Goal: Check status

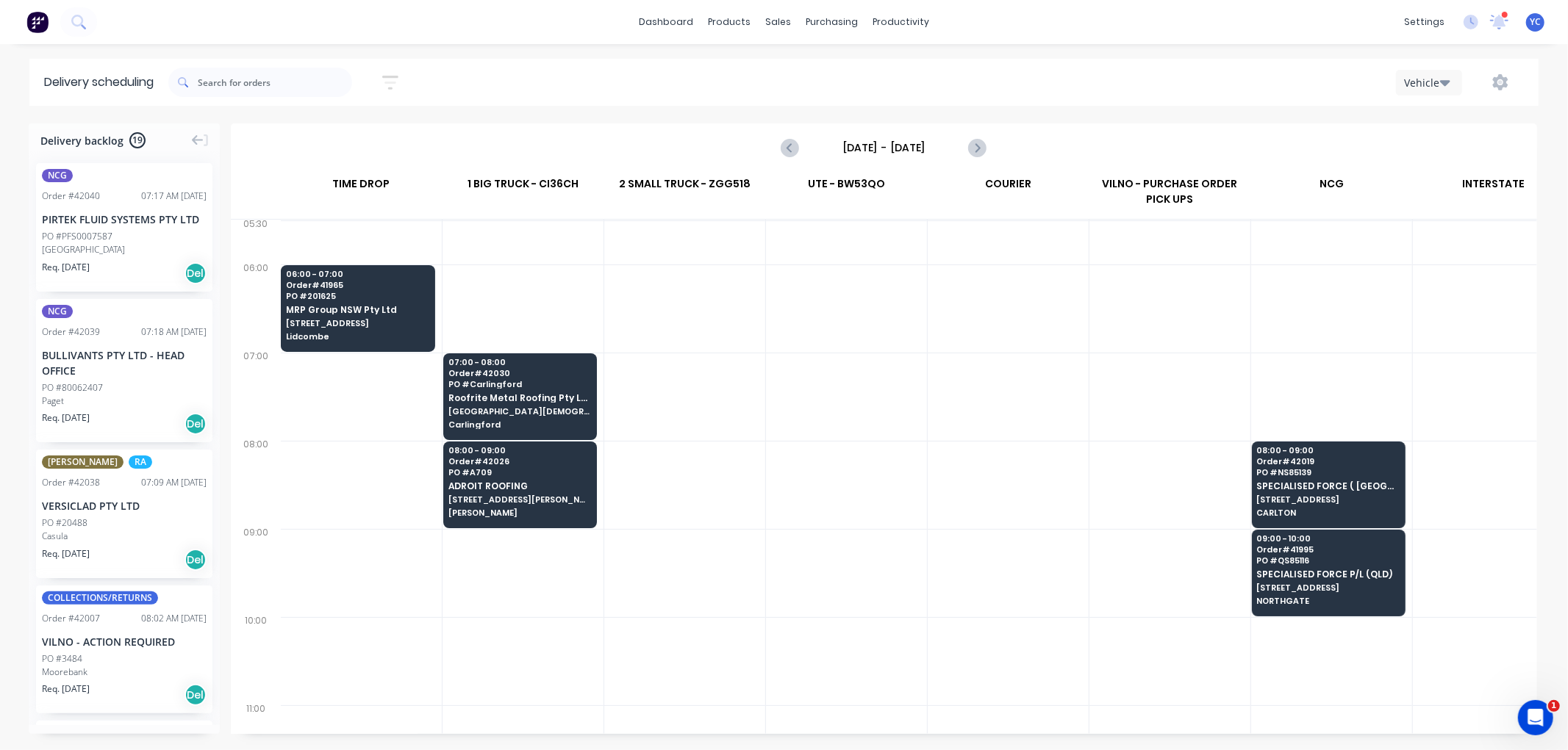
scroll to position [0, 1]
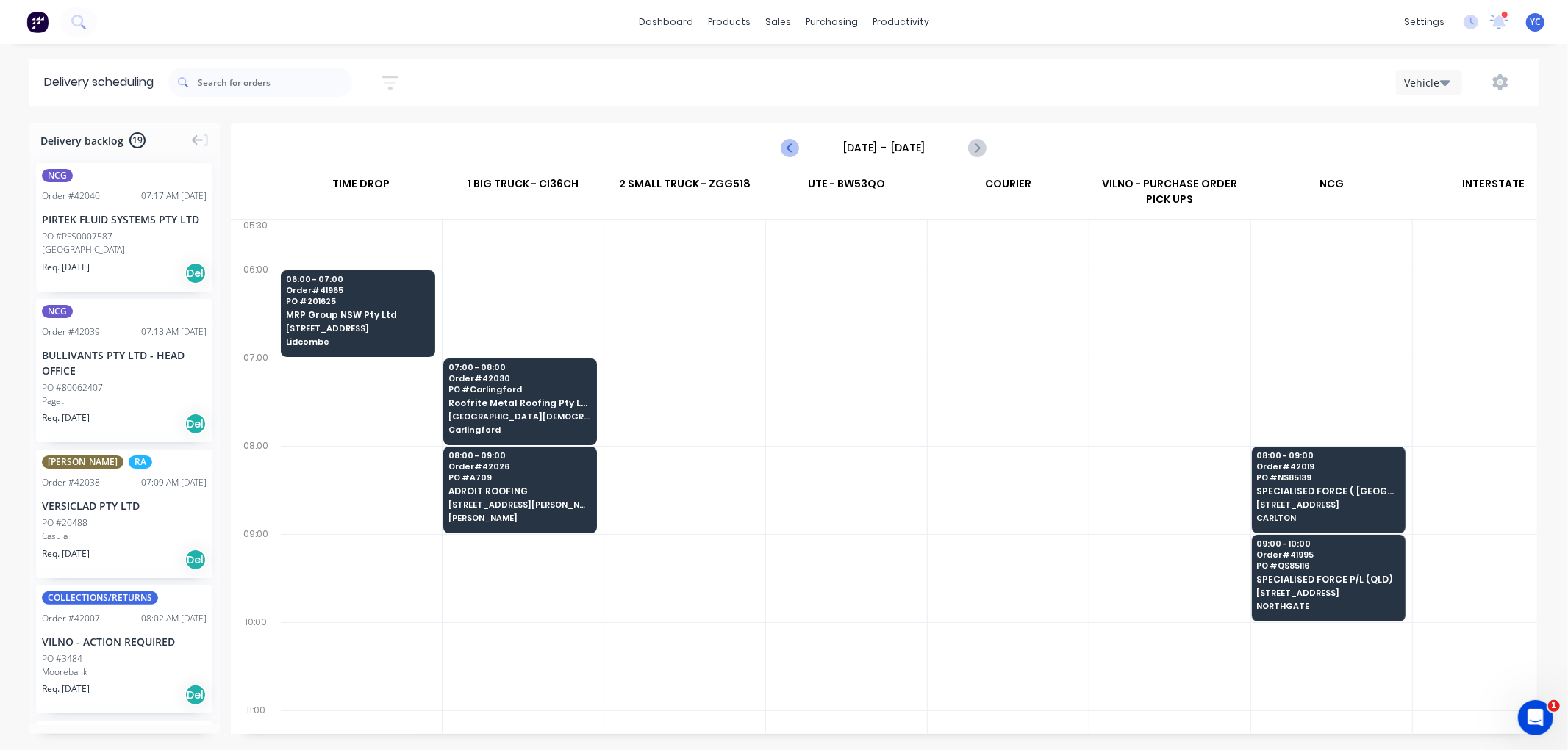
click at [788, 141] on icon "Previous page" at bounding box center [791, 148] width 17 height 17
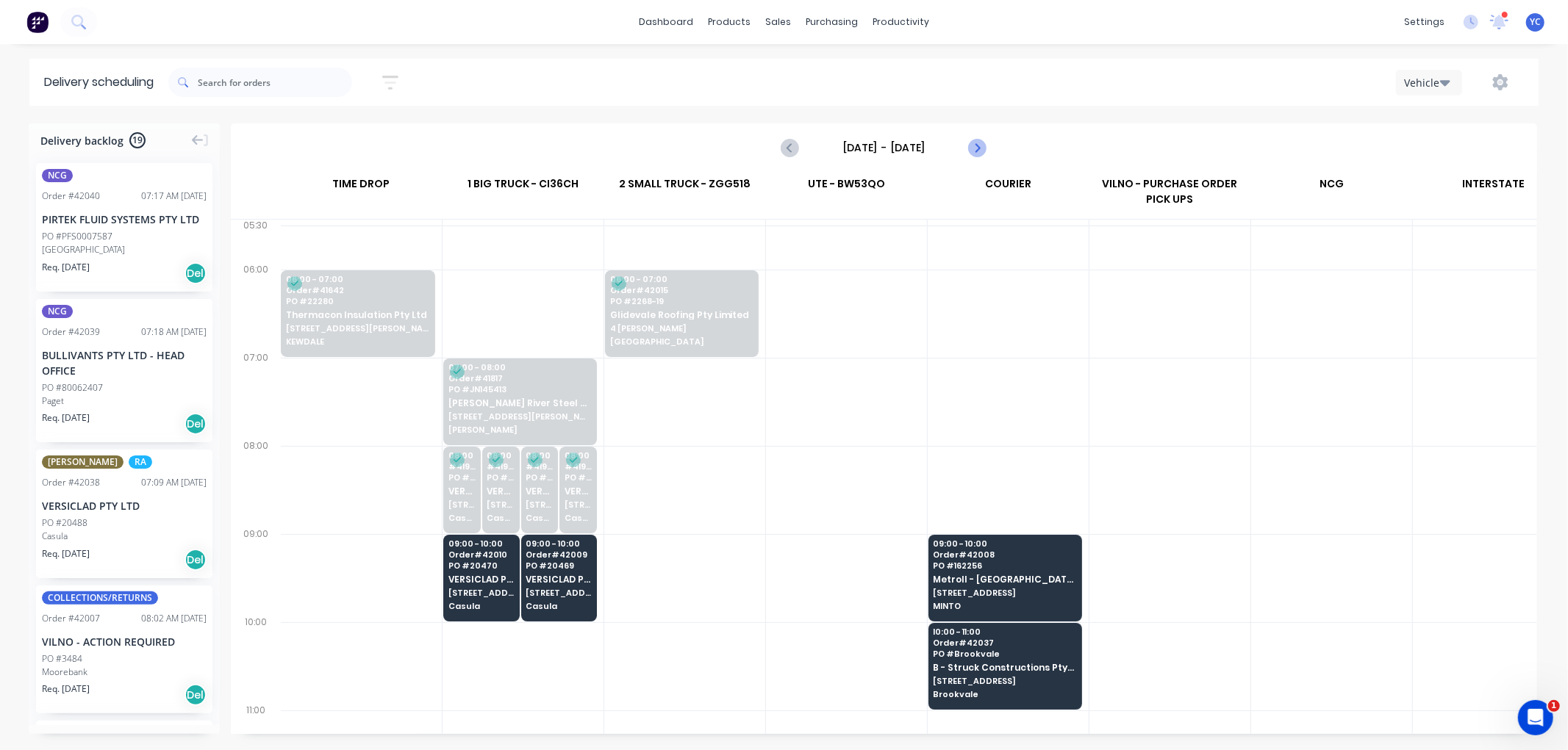
click at [983, 152] on icon "Next page" at bounding box center [976, 148] width 17 height 17
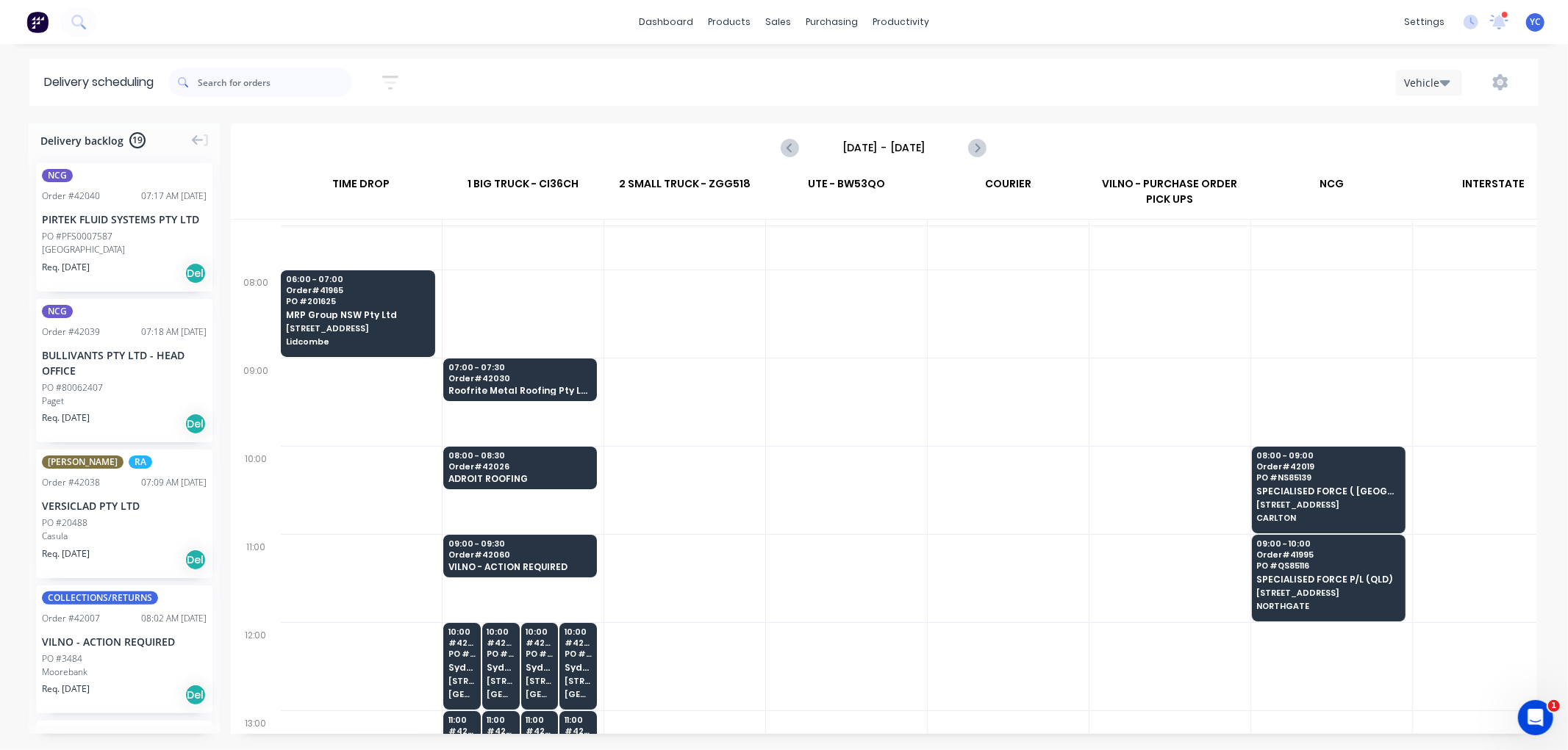
scroll to position [163, 1]
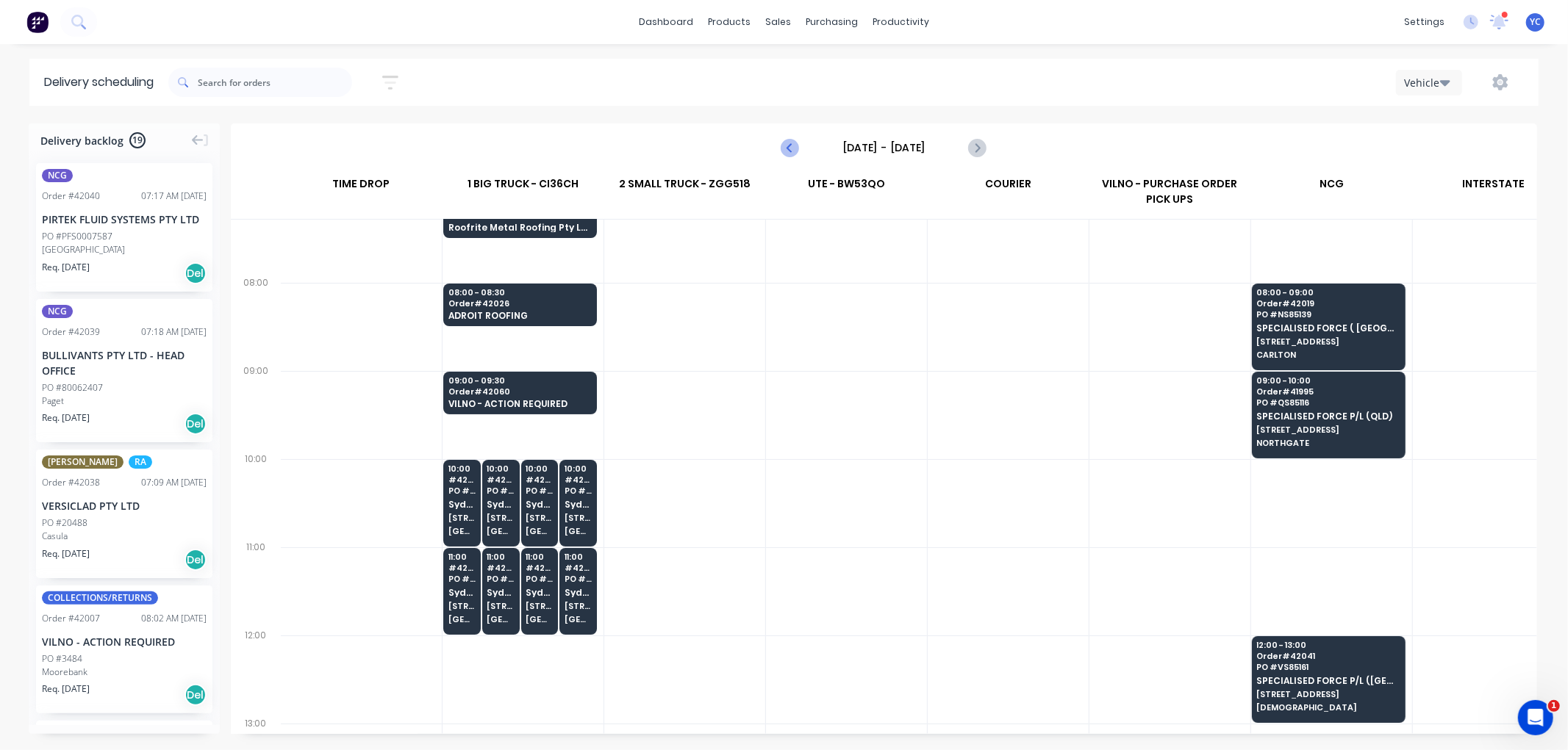
click at [792, 149] on icon "Previous page" at bounding box center [791, 148] width 17 height 17
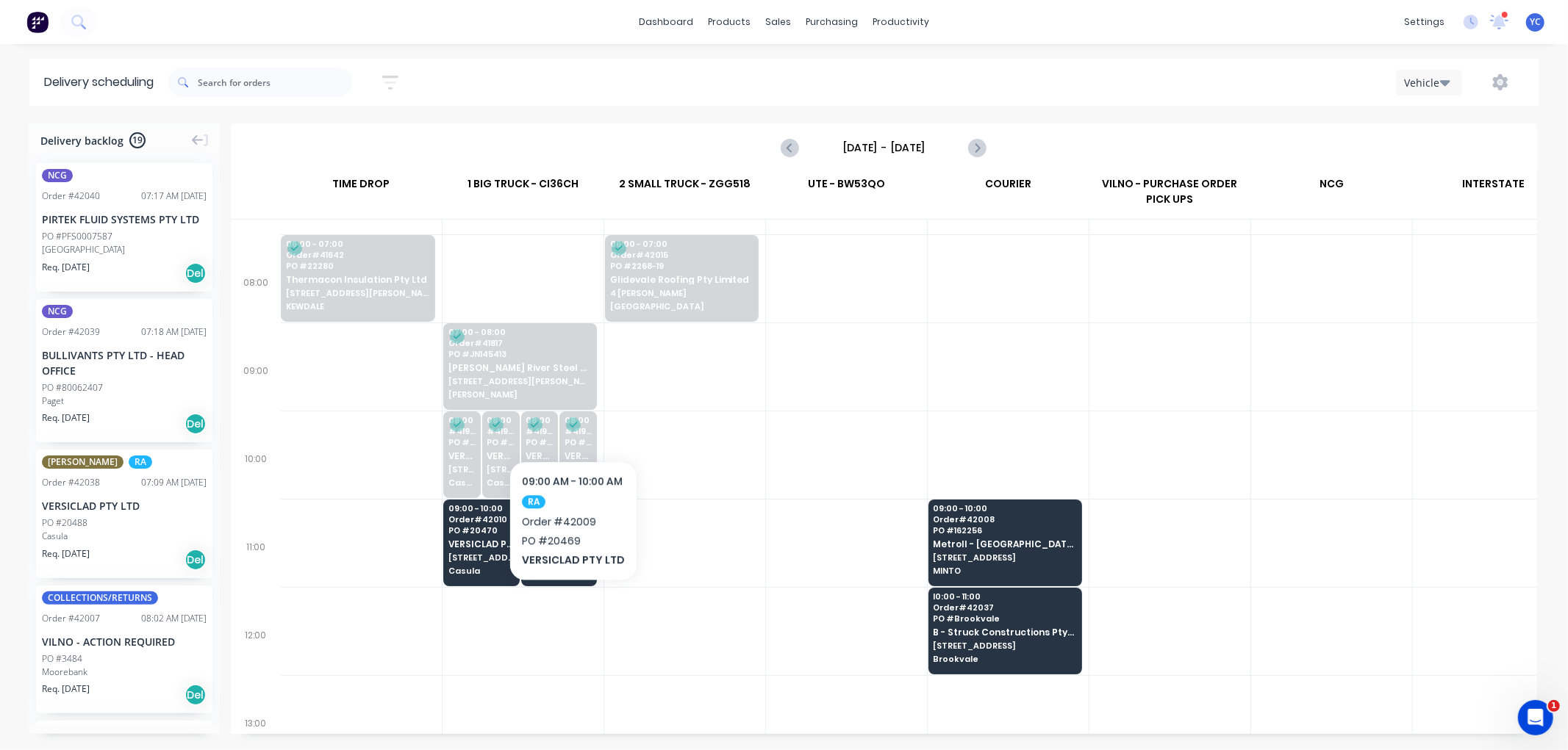
scroll to position [0, 1]
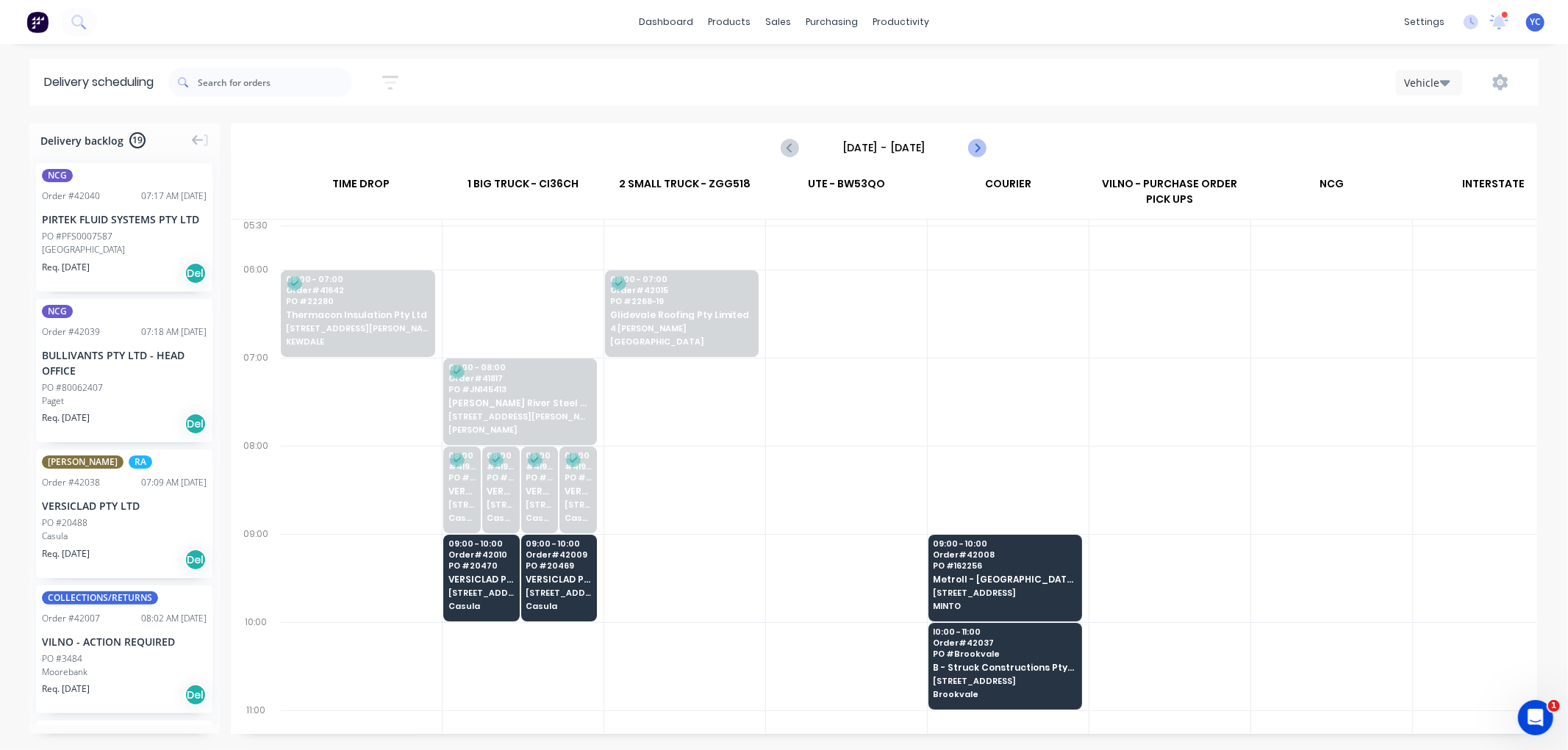
click at [979, 153] on icon "Next page" at bounding box center [976, 148] width 17 height 17
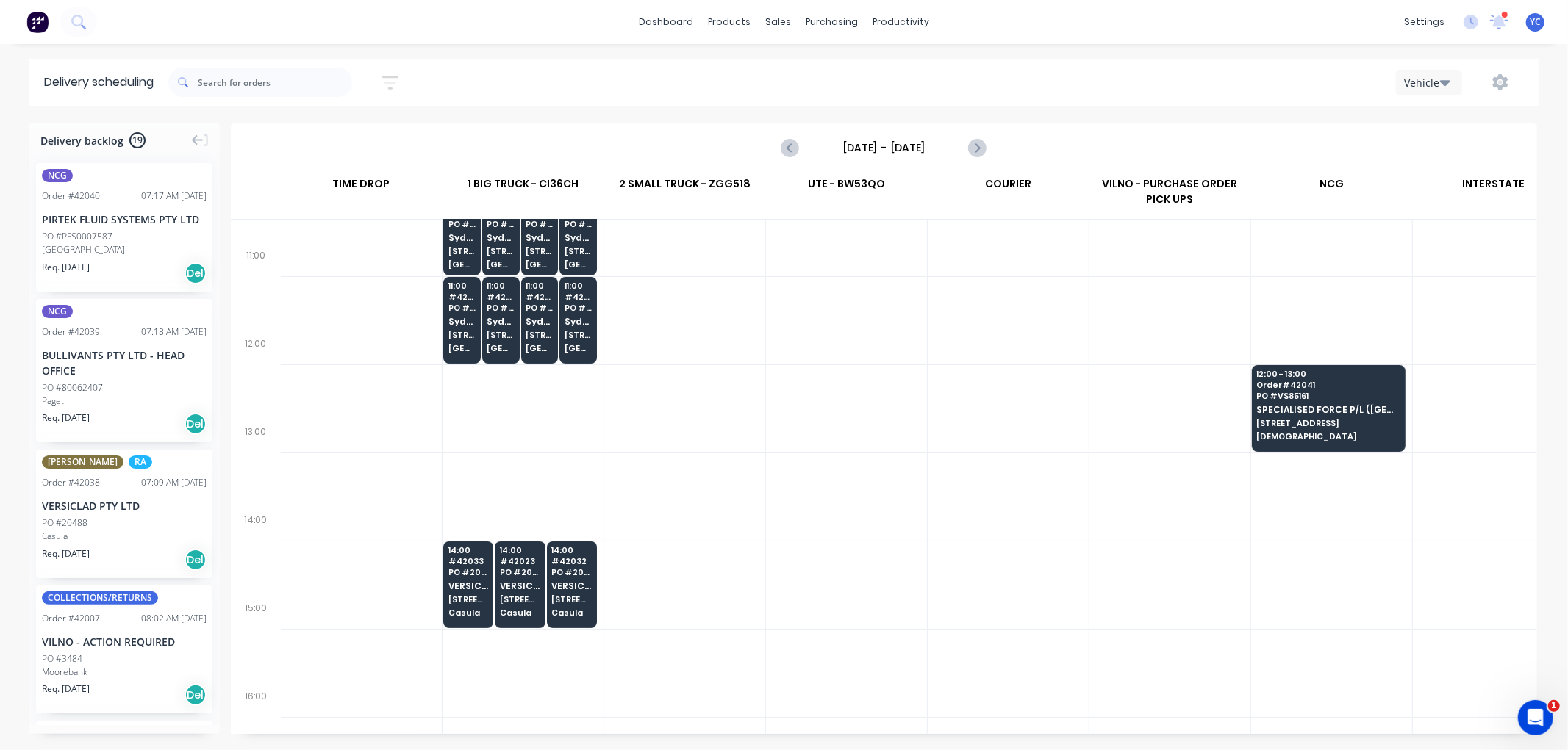
scroll to position [489, 1]
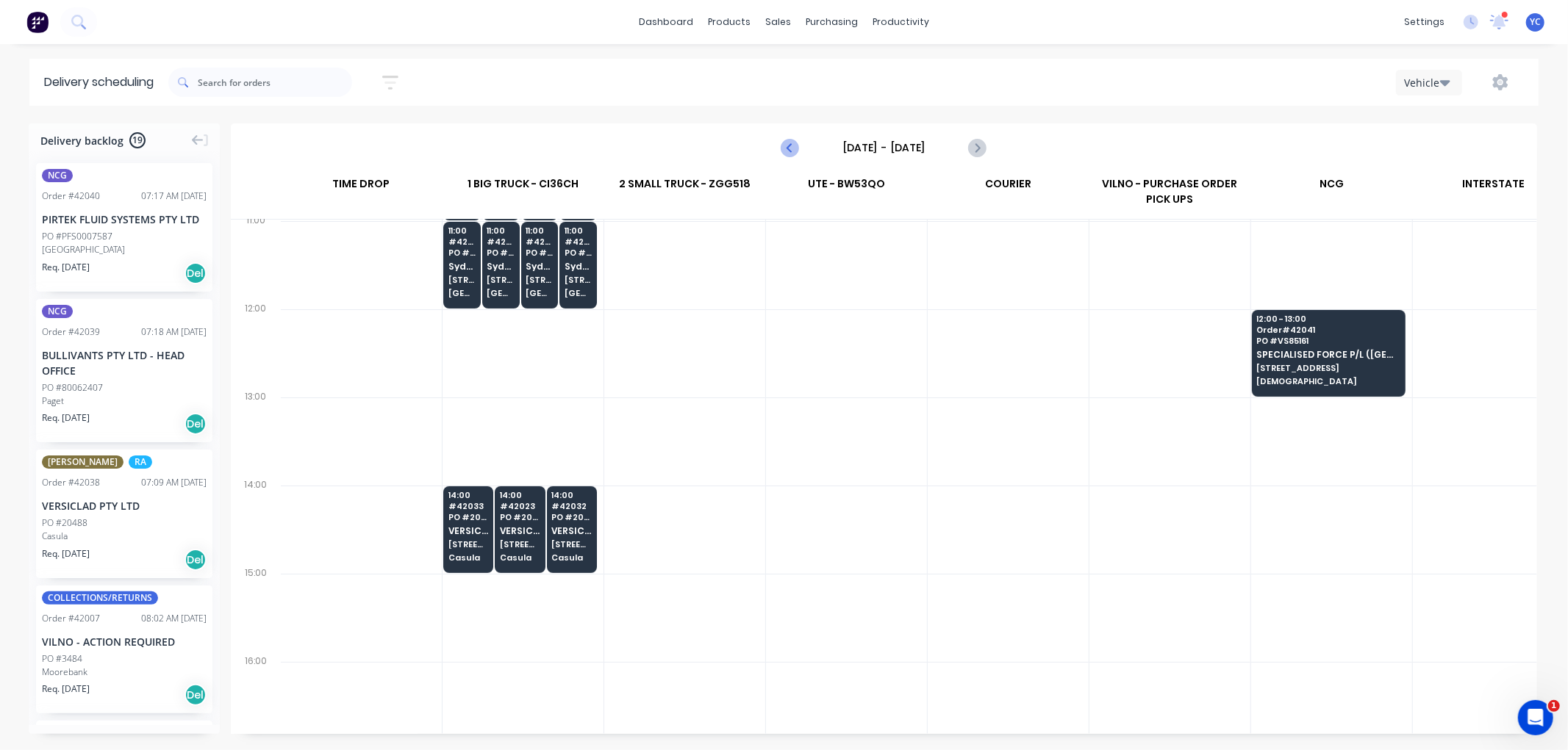
click at [794, 144] on icon "Previous page" at bounding box center [791, 148] width 17 height 17
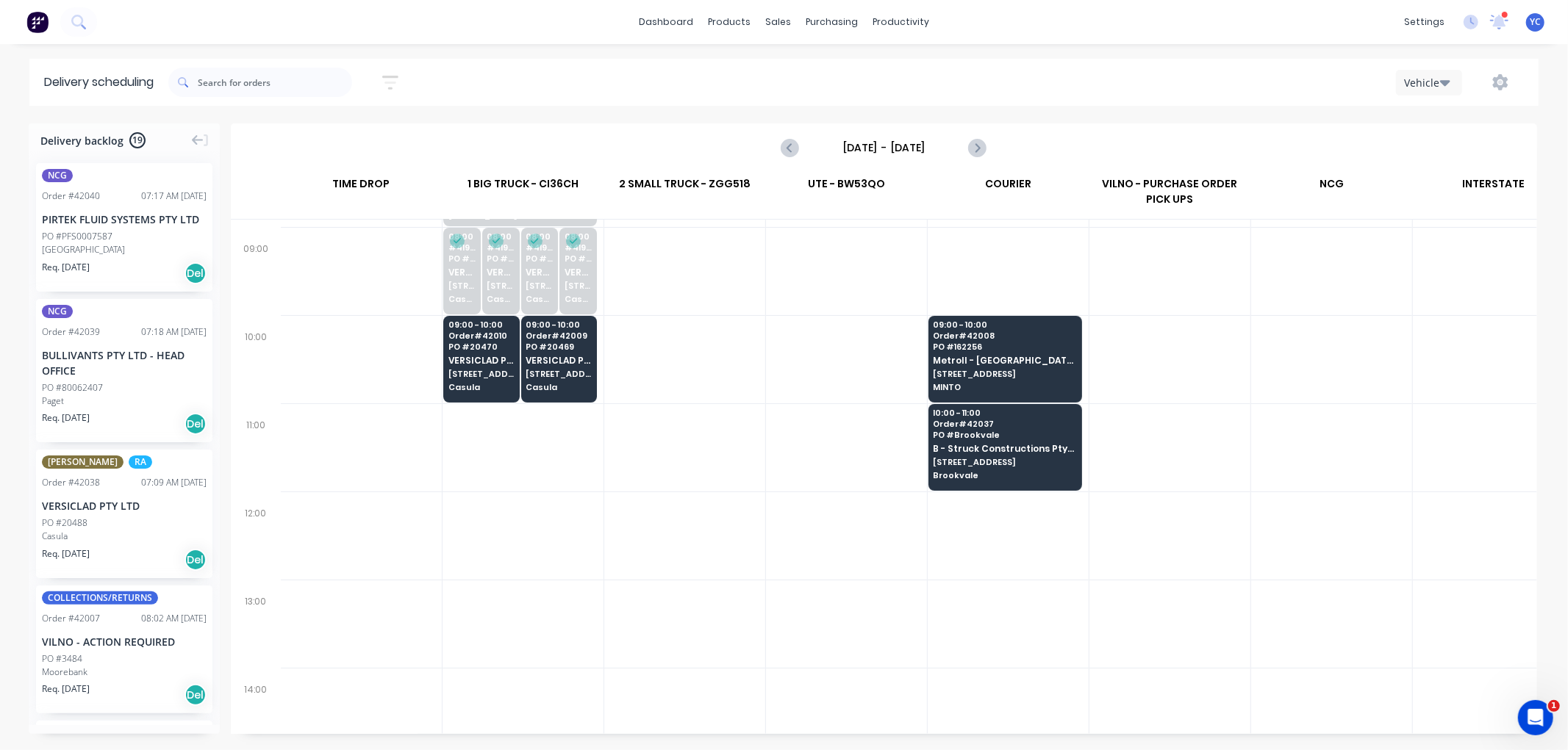
scroll to position [204, 1]
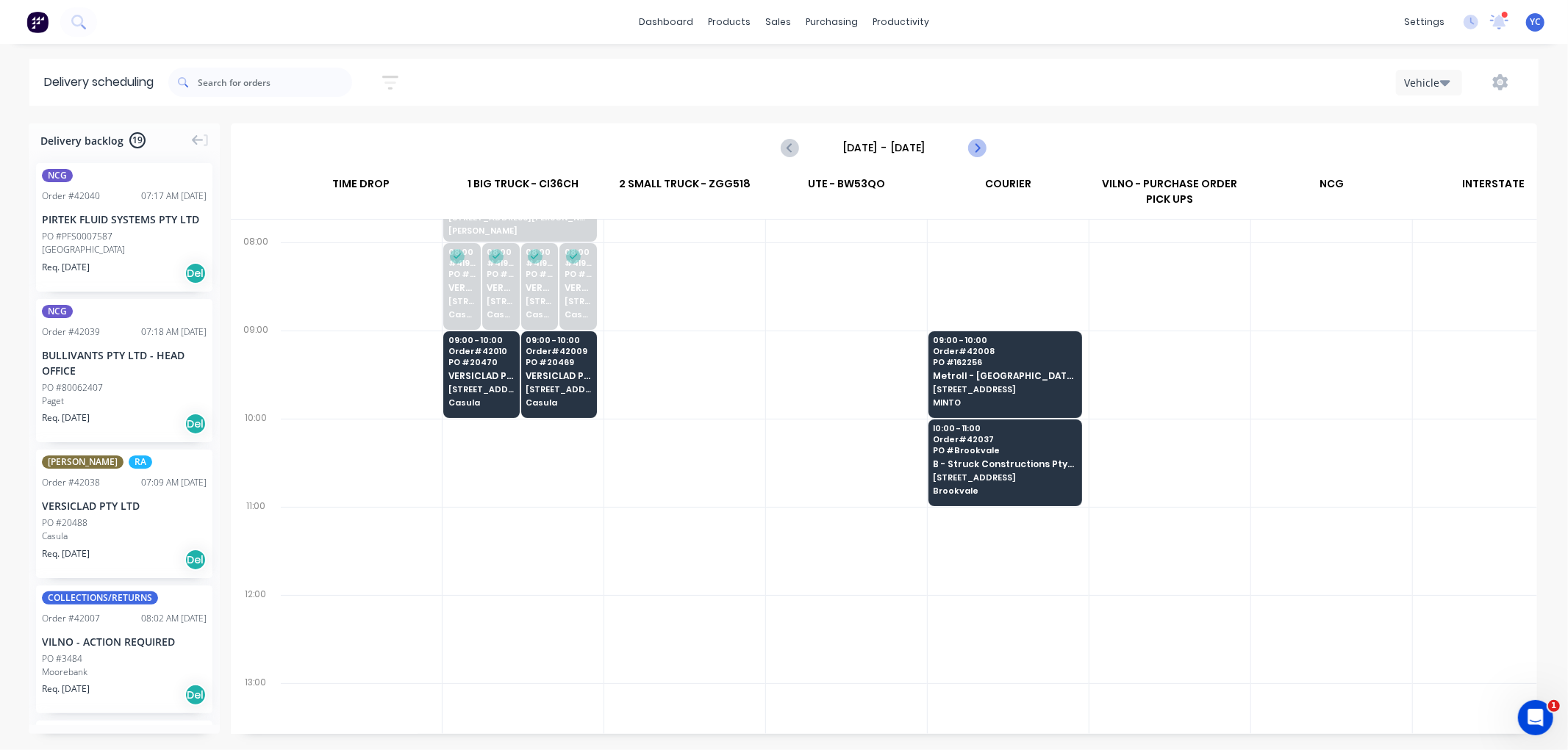
click at [980, 148] on icon "Next page" at bounding box center [976, 148] width 17 height 17
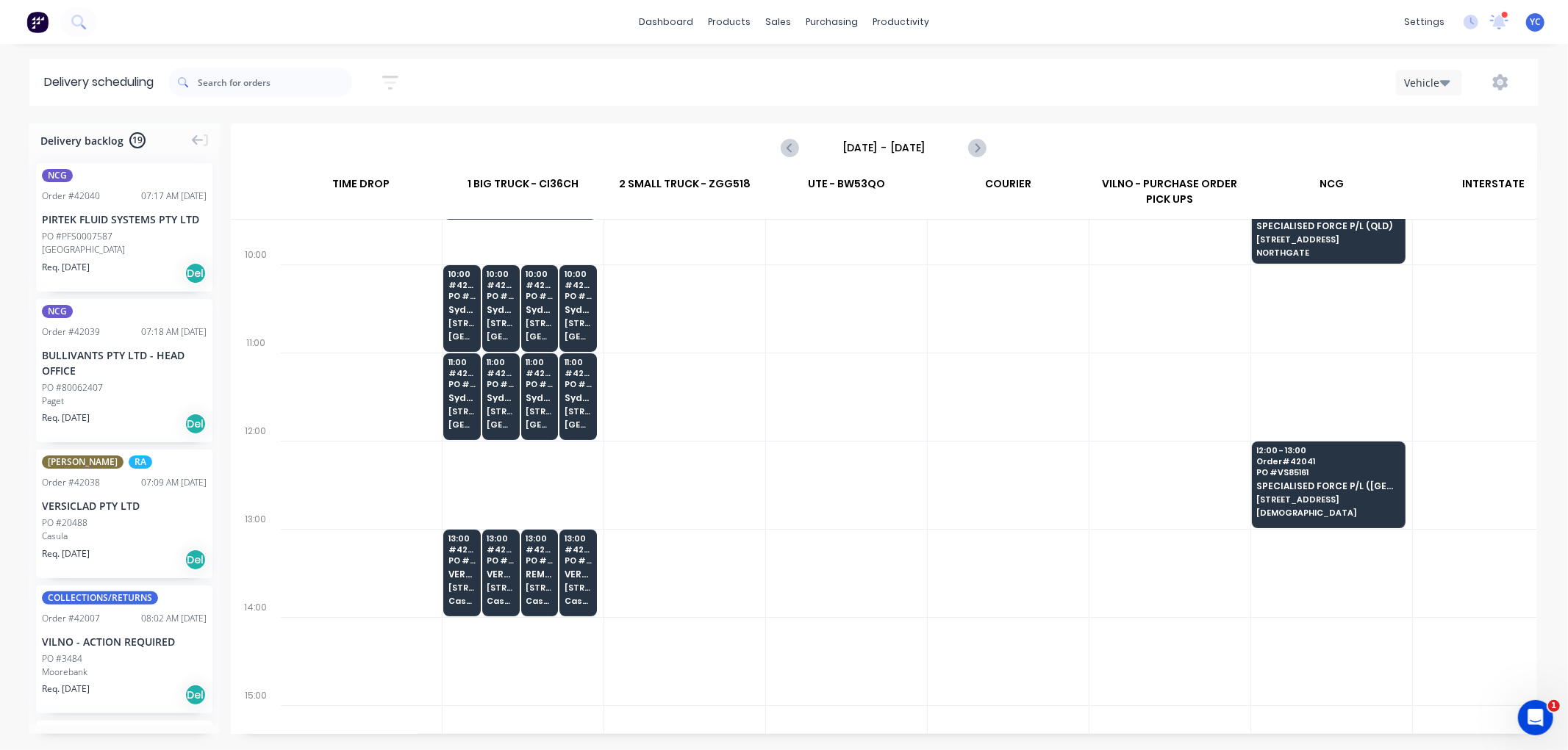
scroll to position [367, 1]
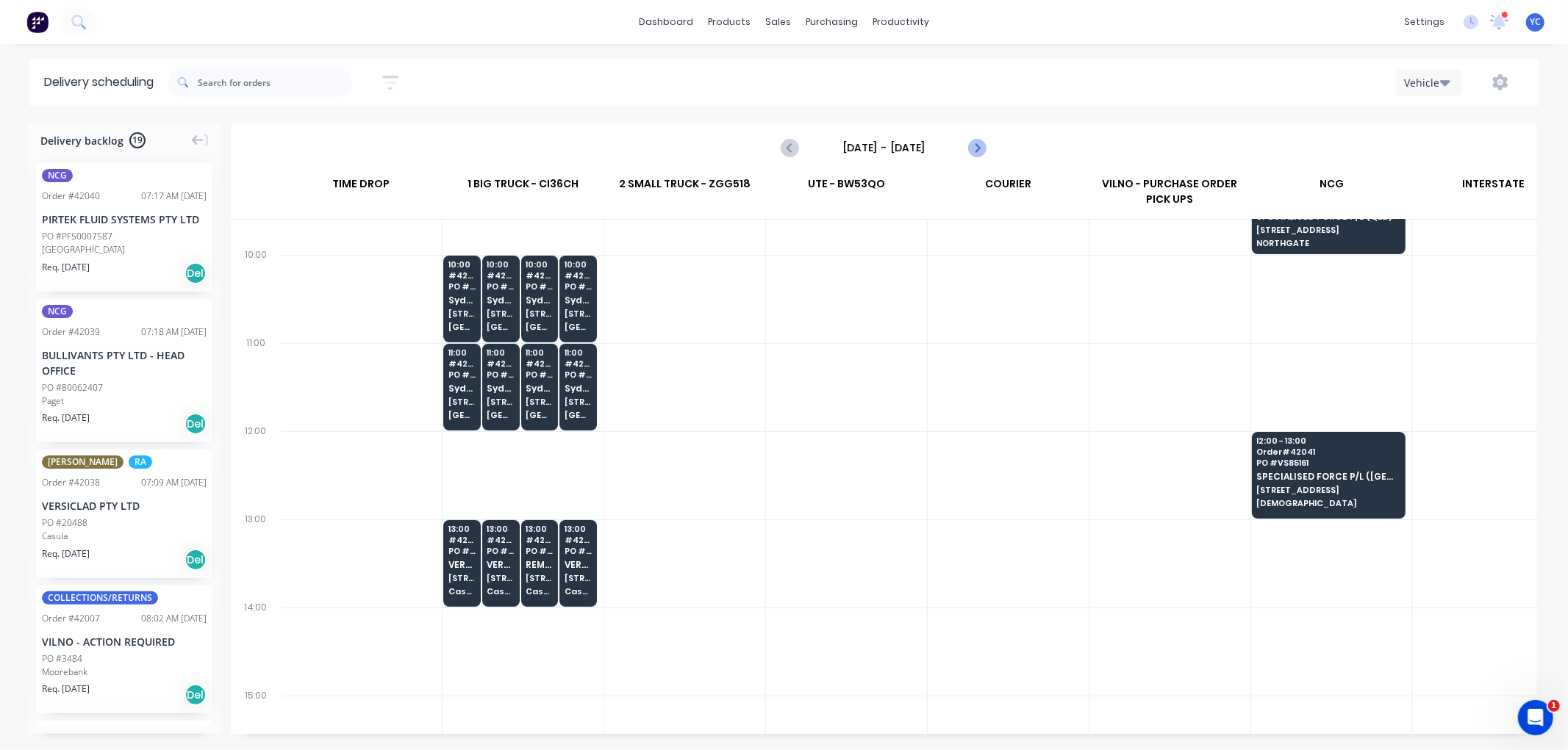
click at [978, 144] on icon "Next page" at bounding box center [976, 148] width 17 height 17
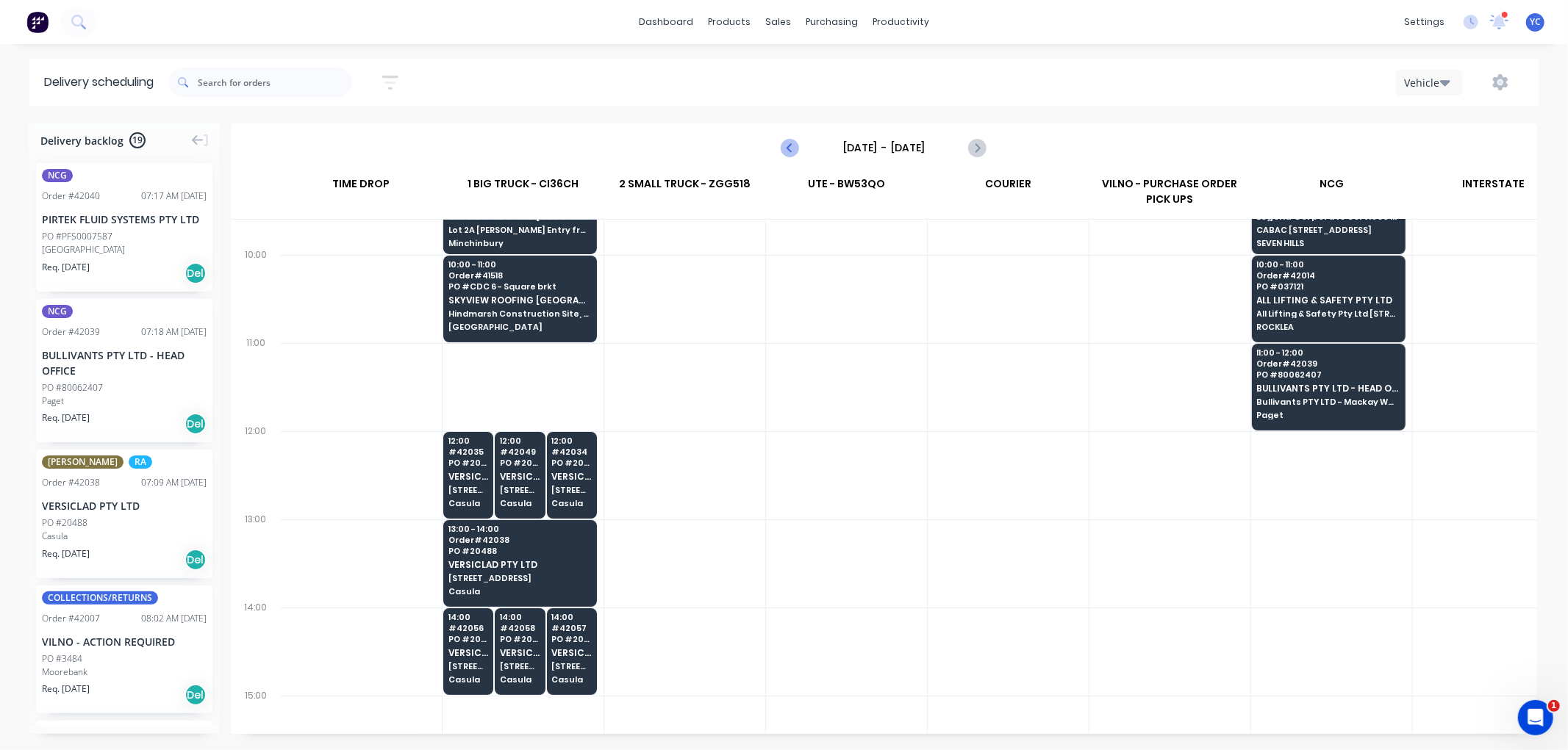
click at [788, 148] on icon "Previous page" at bounding box center [791, 148] width 17 height 17
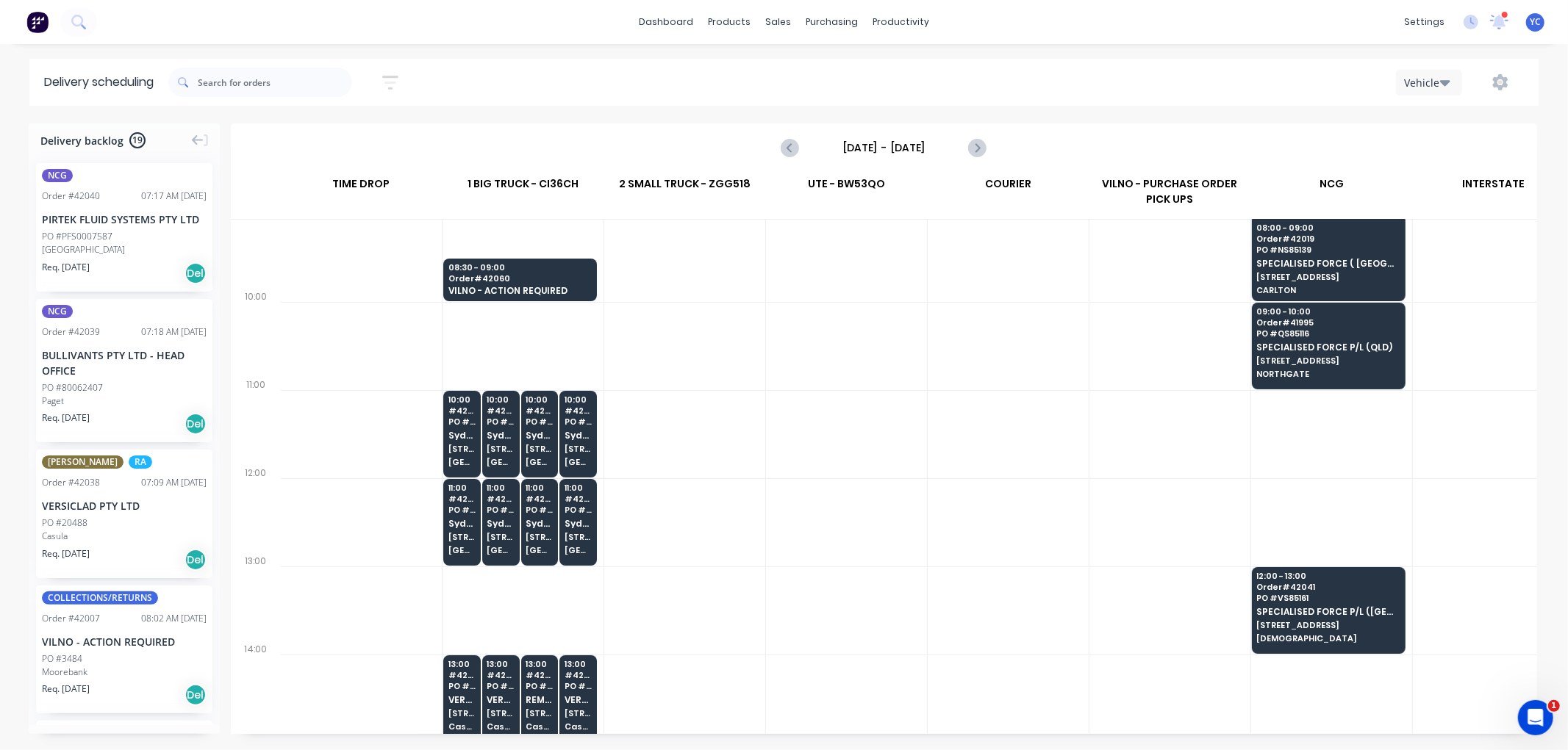
scroll to position [326, 1]
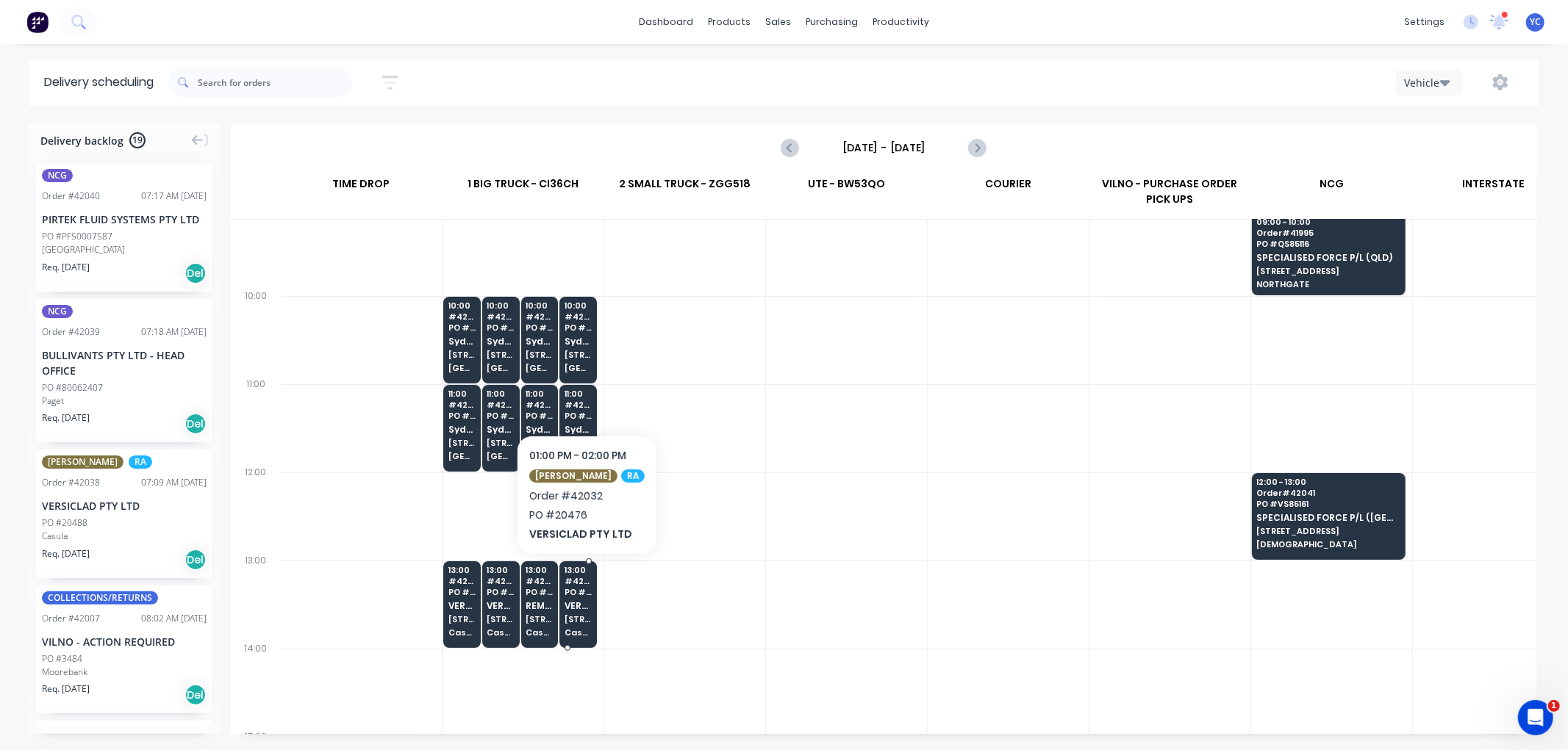
click at [583, 610] on div "13:00 # 42032 PO # 20476 VERSICLAD PTY LTD [STREET_ADDRESS]" at bounding box center [578, 602] width 36 height 82
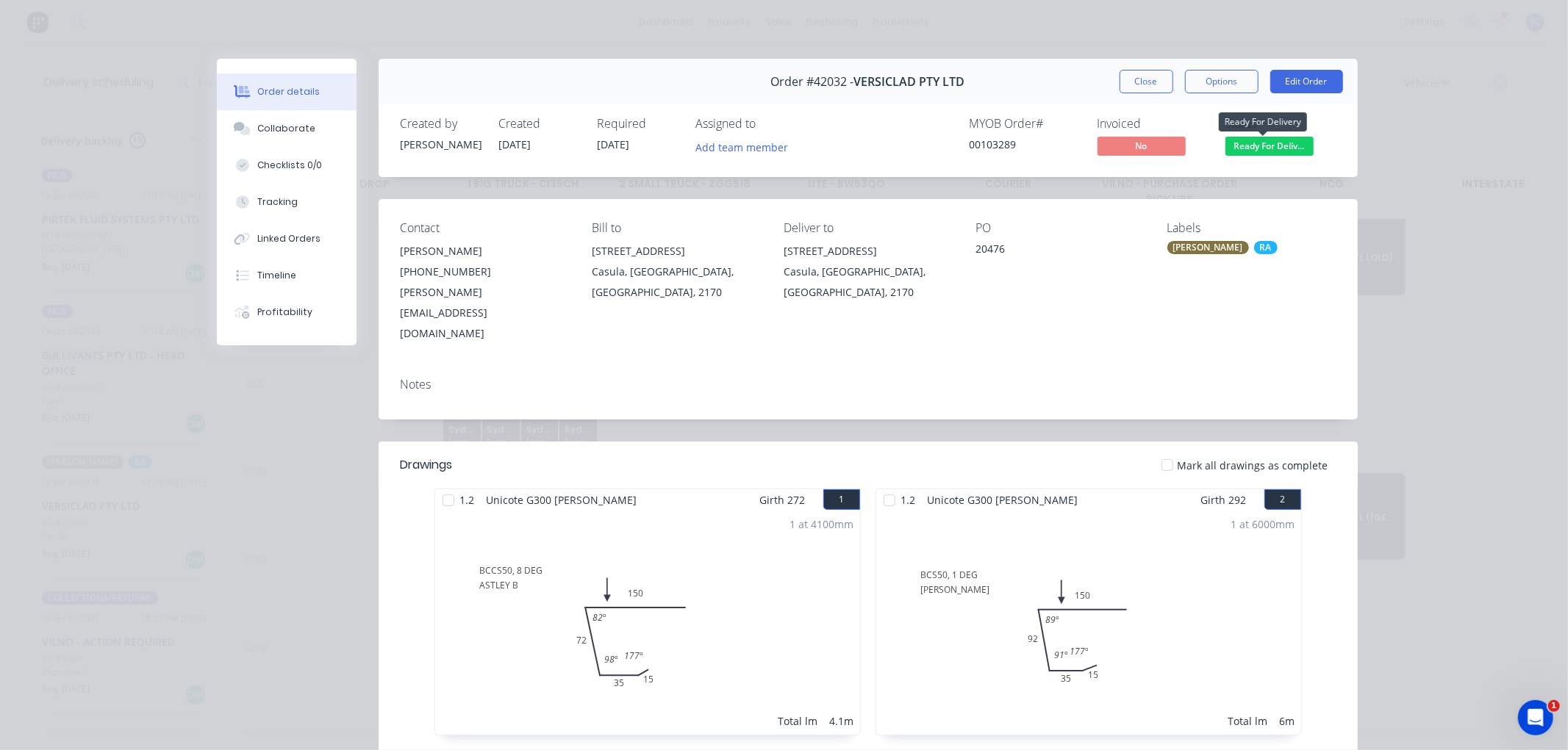
click at [1231, 147] on span "Ready For Deliv..." at bounding box center [1269, 145] width 88 height 18
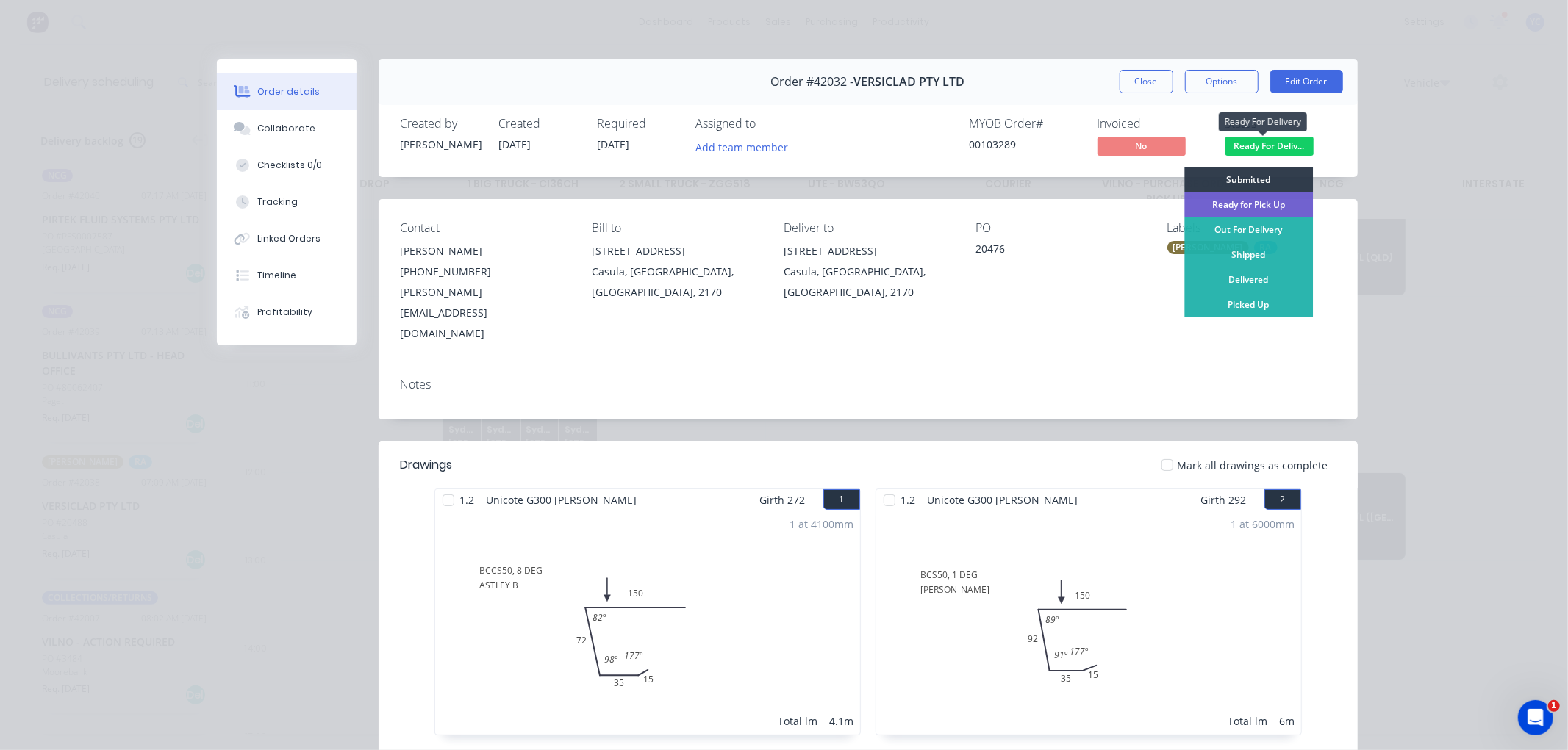
click at [1231, 147] on span "Ready For Deliv..." at bounding box center [1269, 145] width 88 height 18
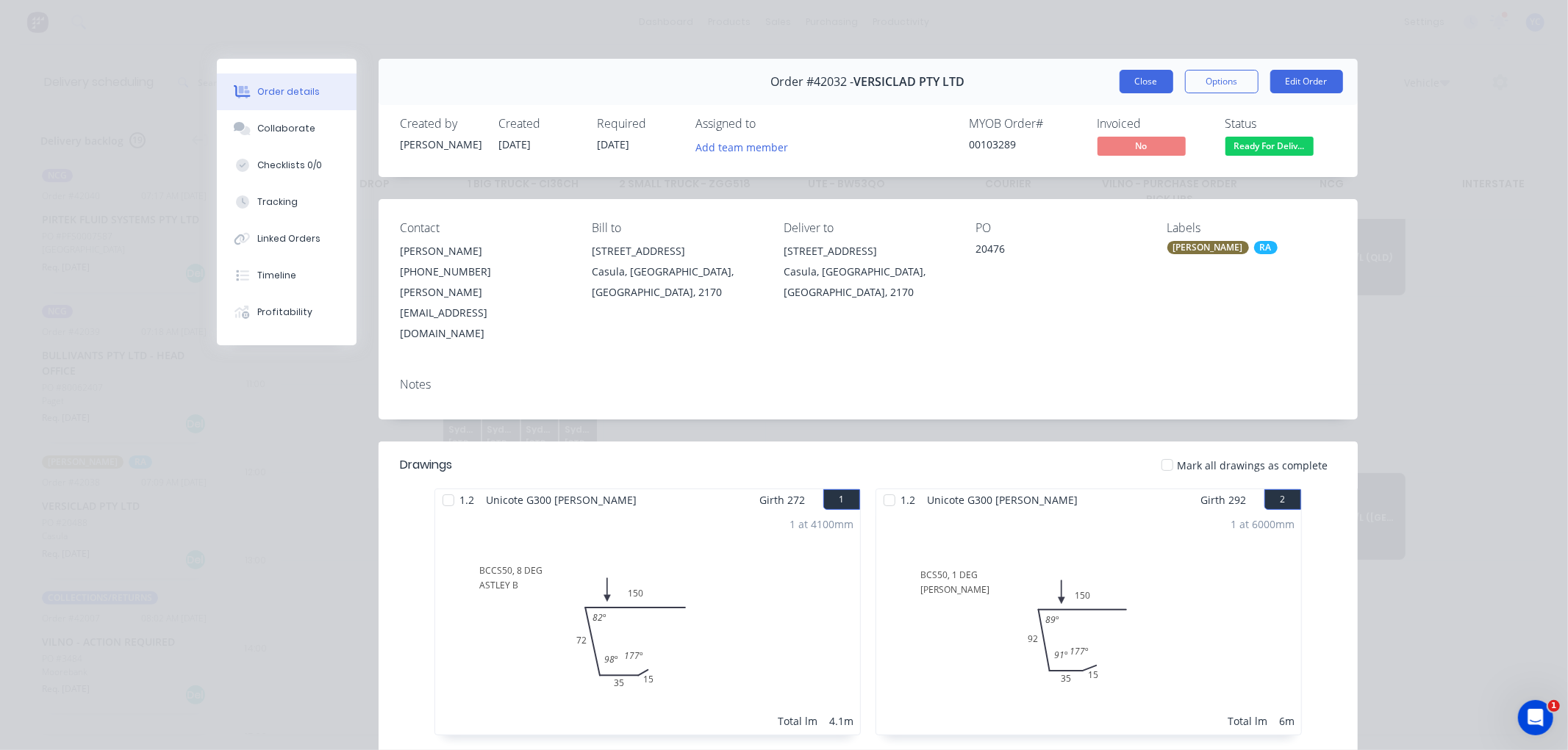
click at [1152, 91] on button "Close" at bounding box center [1146, 81] width 54 height 24
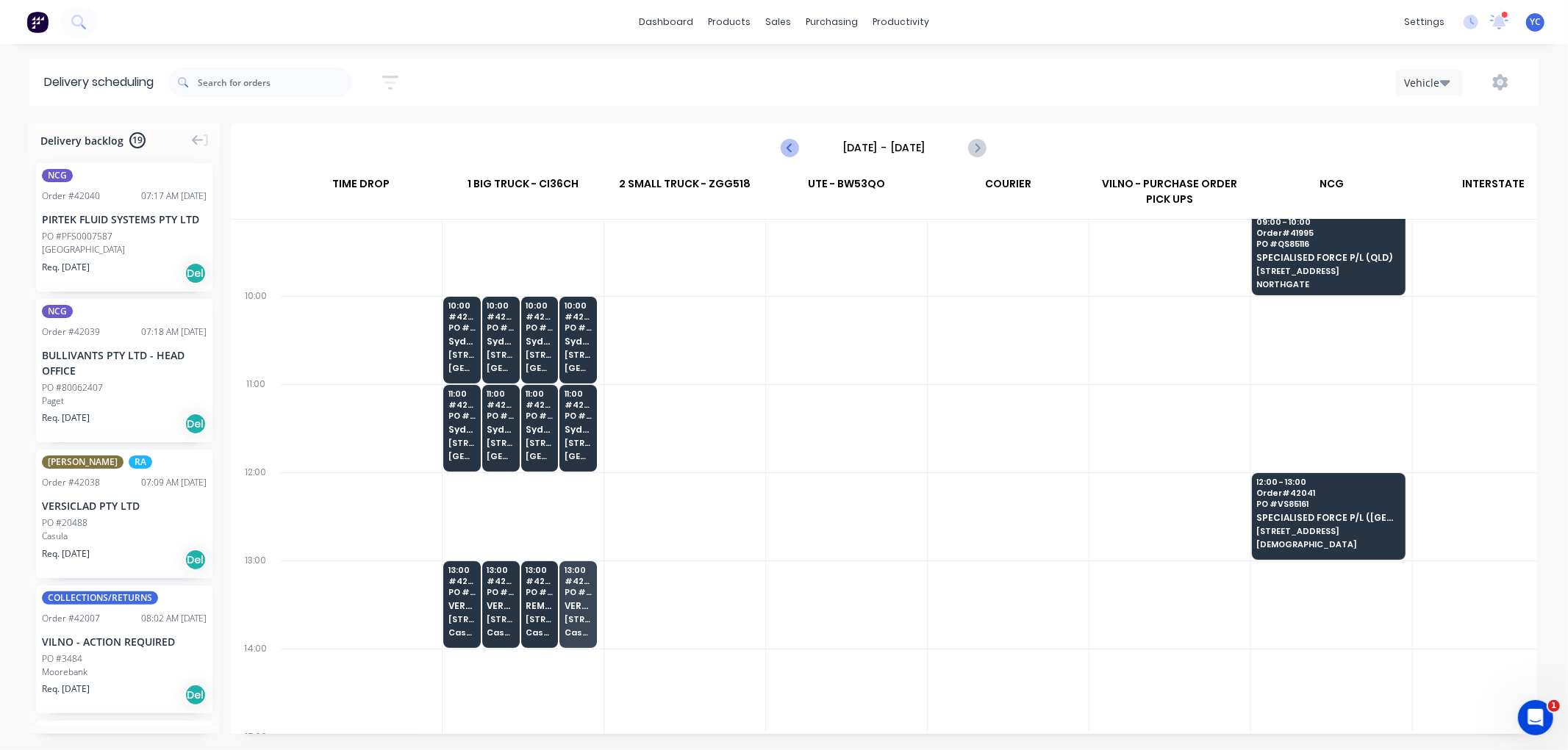
click at [788, 149] on icon "Previous page" at bounding box center [791, 148] width 17 height 17
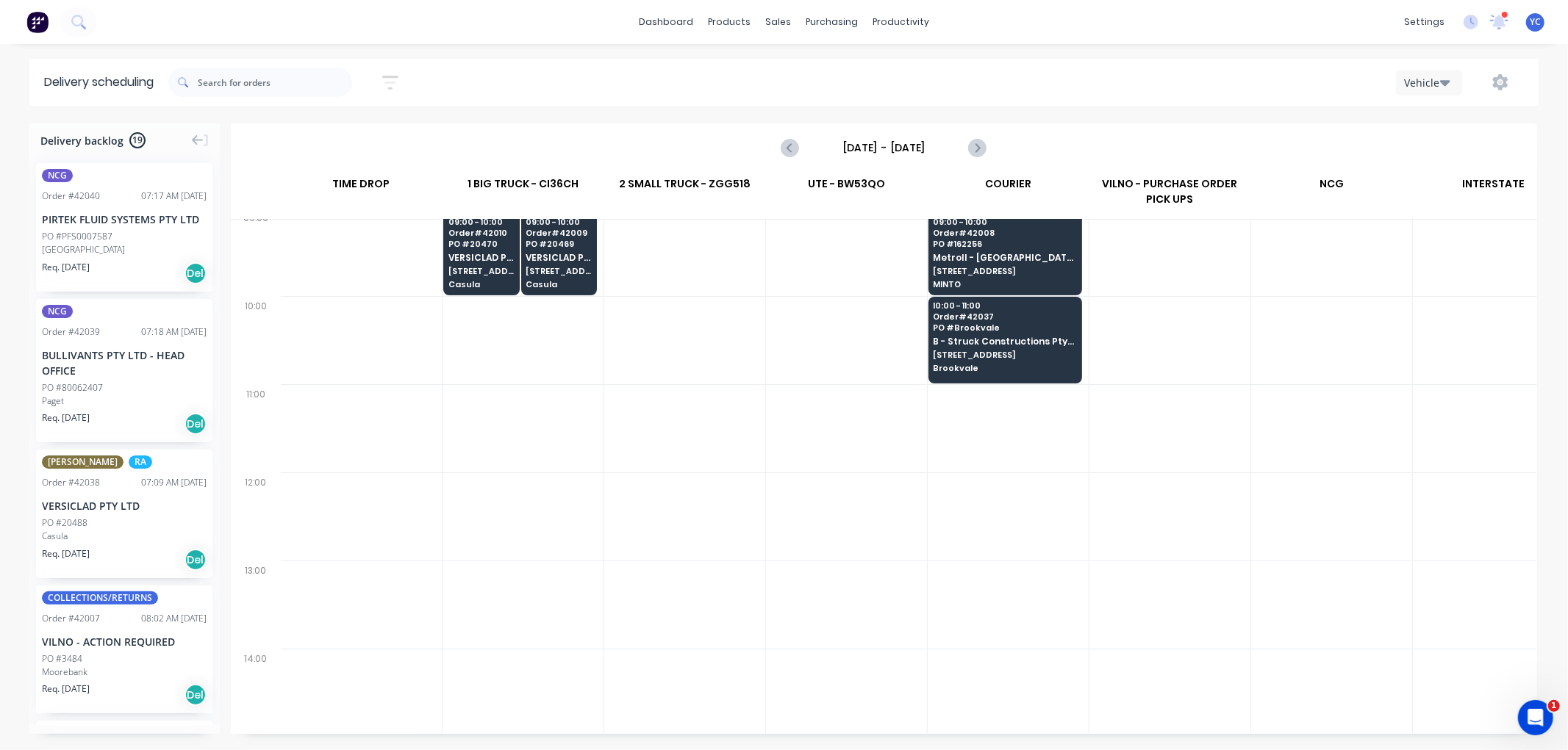
scroll to position [245, 1]
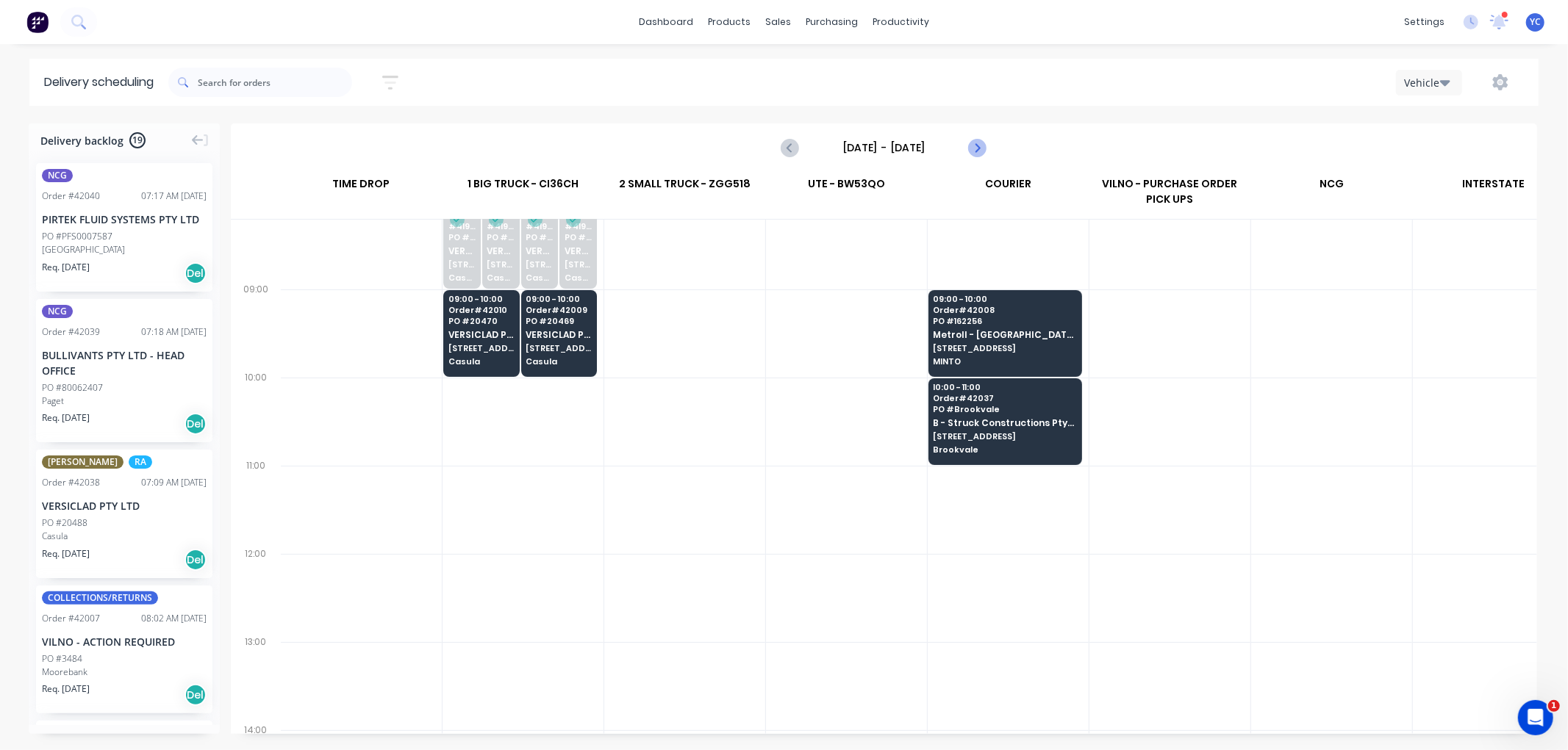
click at [982, 145] on icon "Next page" at bounding box center [976, 148] width 17 height 17
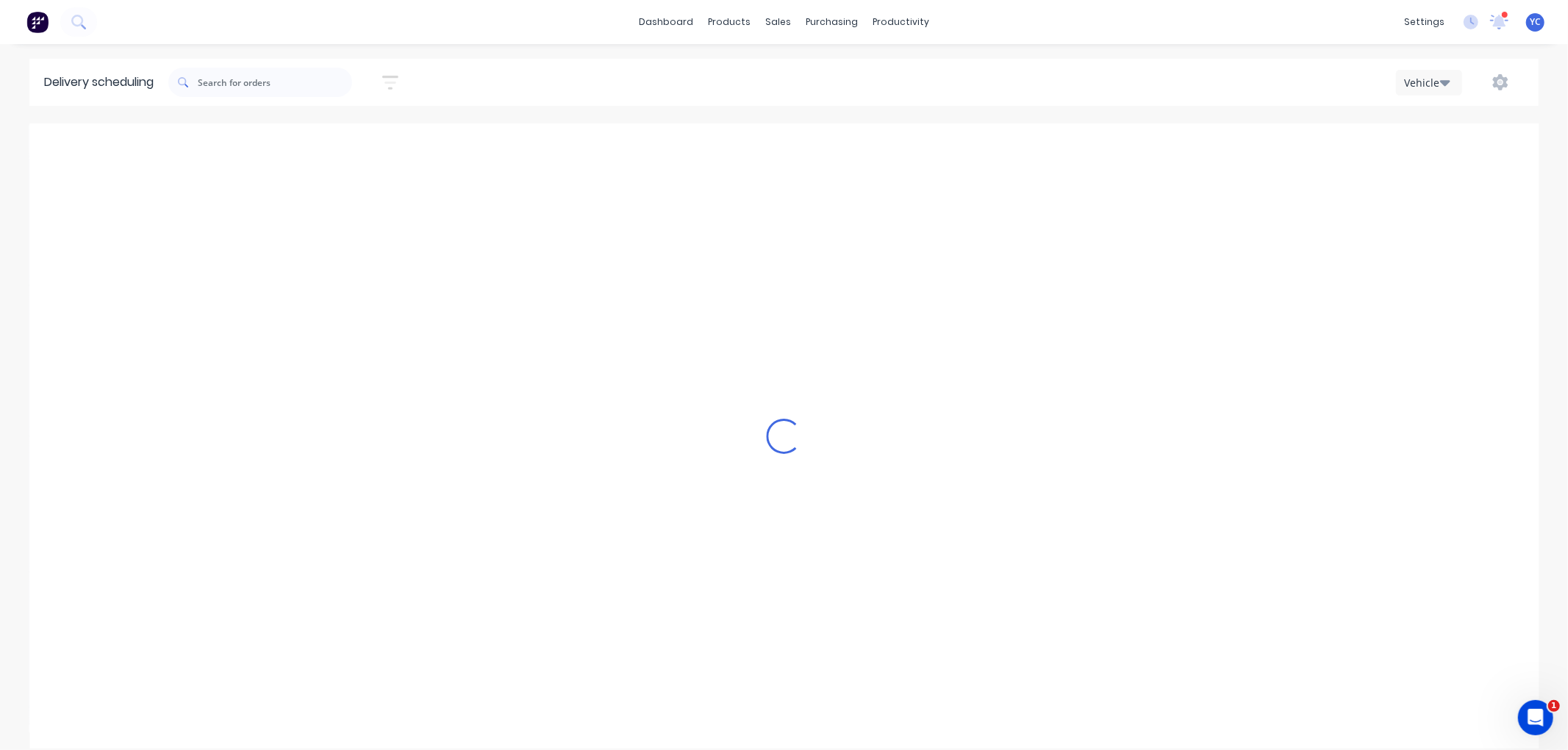
type input "[DATE] - [DATE]"
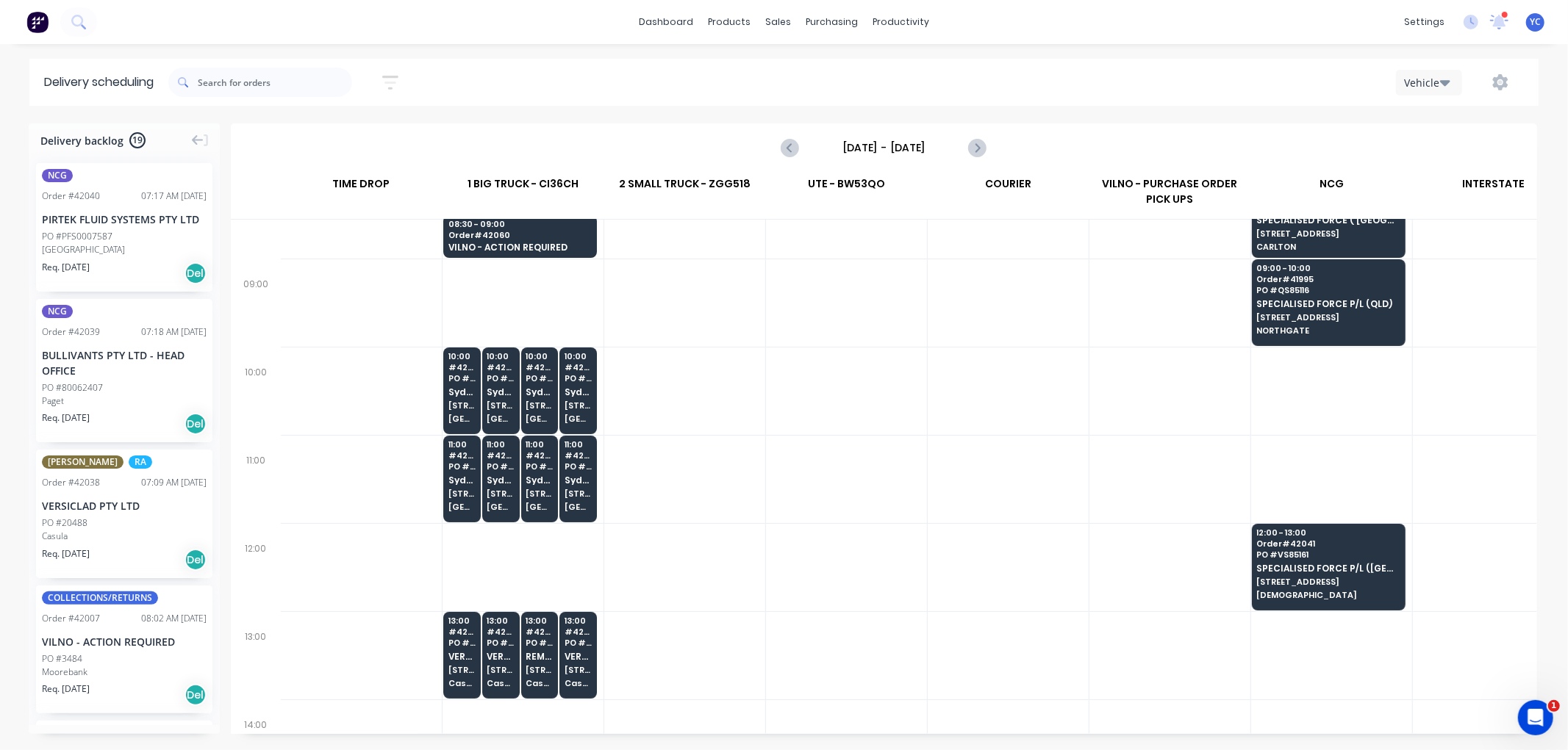
scroll to position [326, 1]
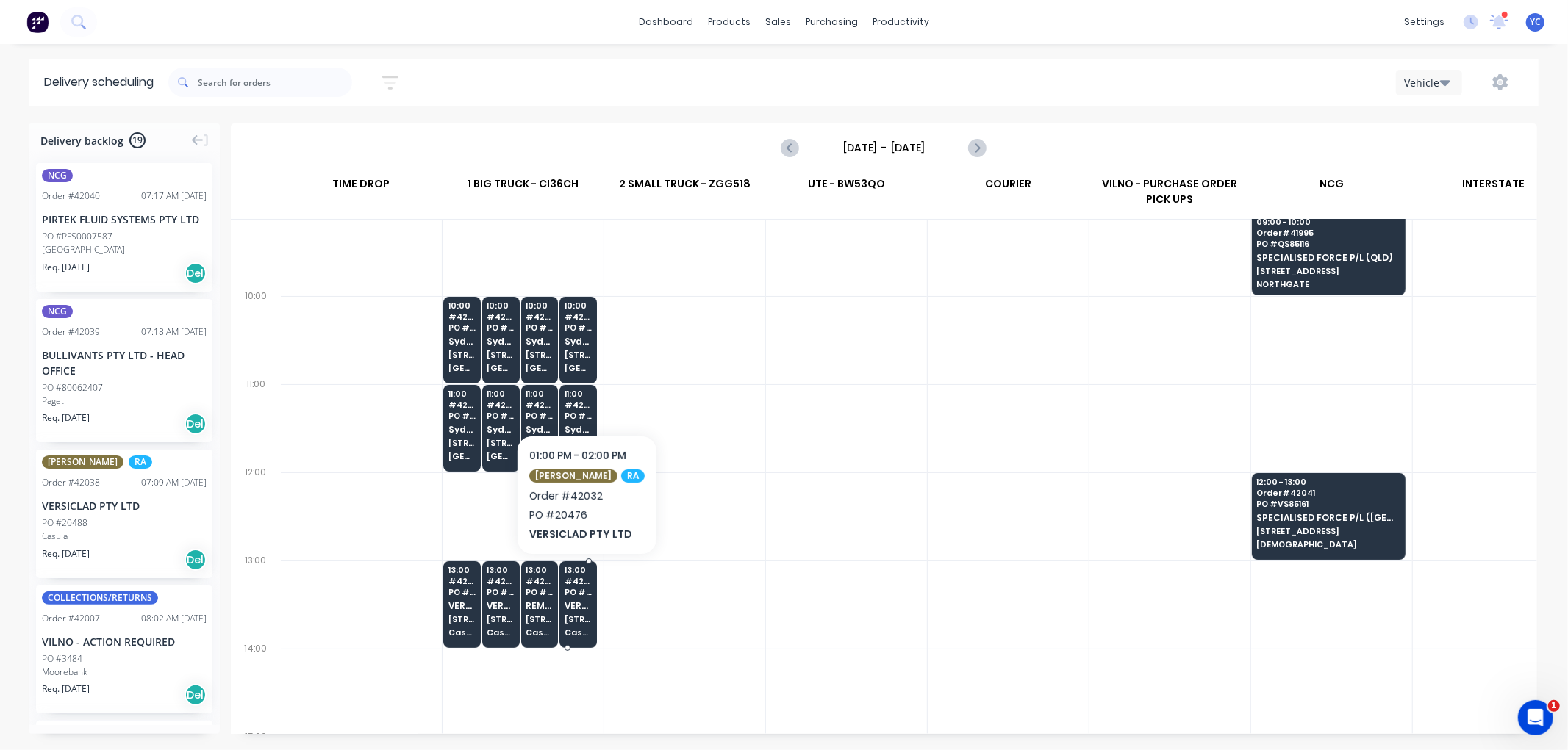
click at [590, 606] on span "VERSICLAD PTY LTD" at bounding box center [578, 606] width 27 height 9
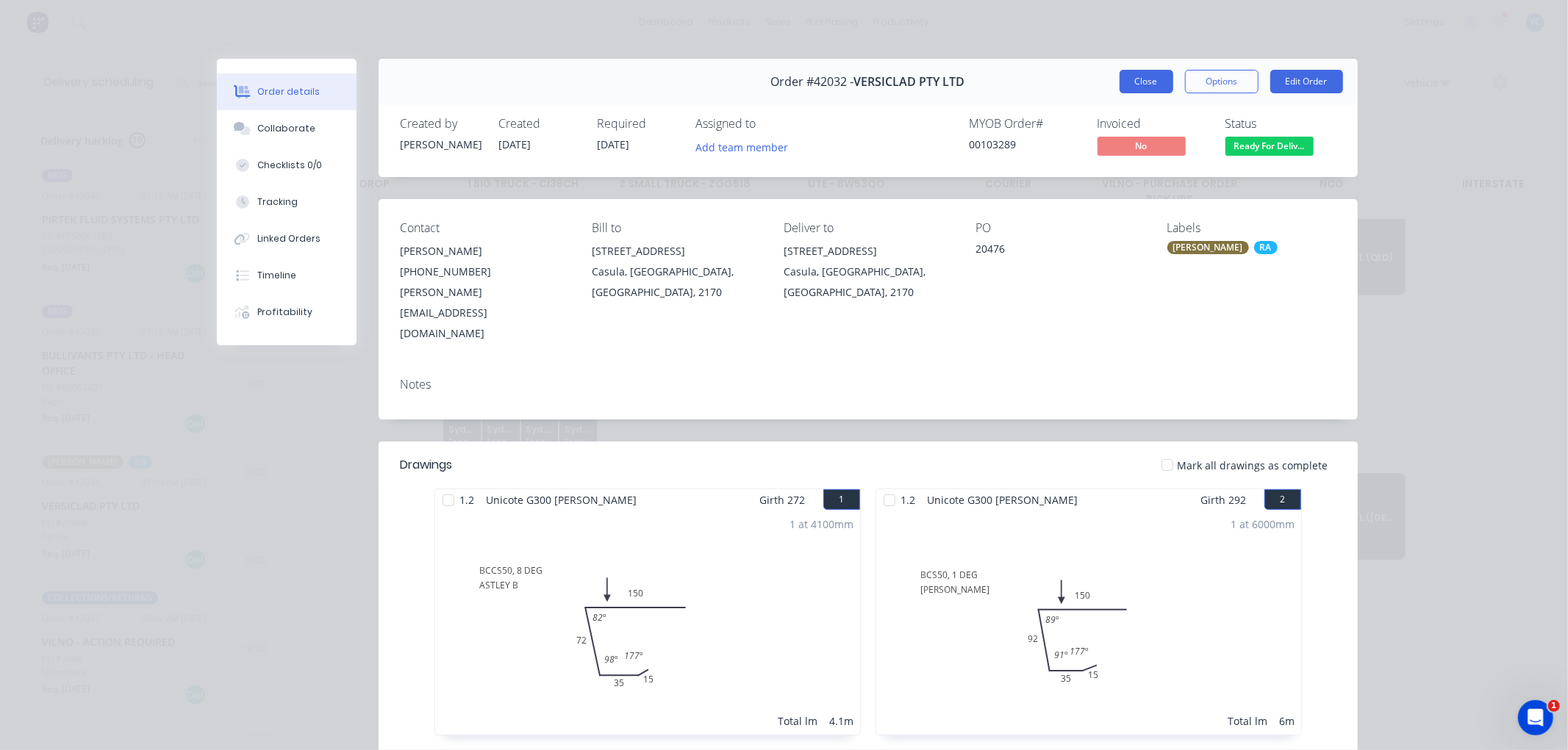
click at [1137, 74] on button "Close" at bounding box center [1146, 81] width 54 height 24
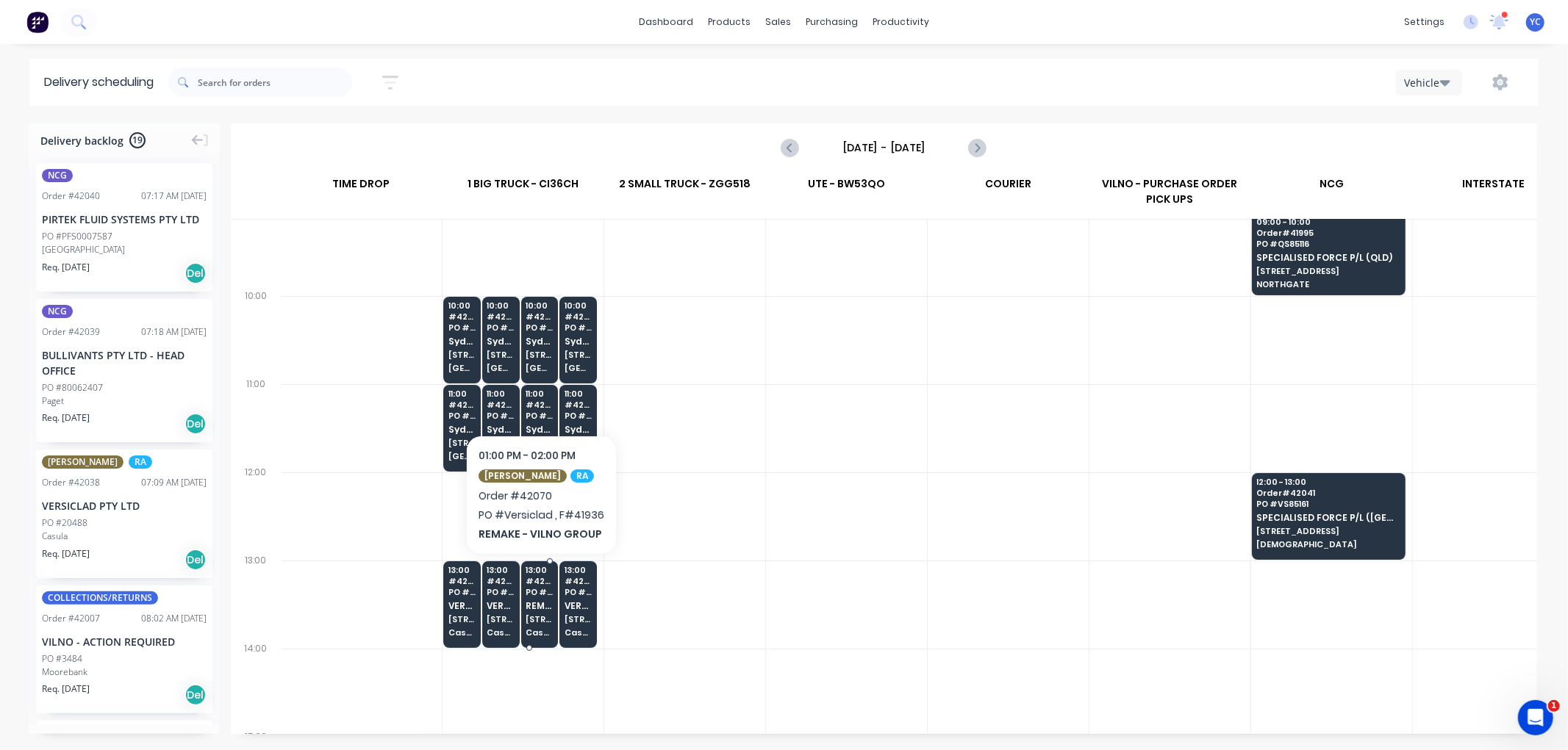
click at [538, 615] on span "[STREET_ADDRESS]" at bounding box center [539, 619] width 27 height 9
click at [538, 614] on body "dashboard products sales purchasing productivity dashboard products Product Cat…" at bounding box center [784, 375] width 1568 height 750
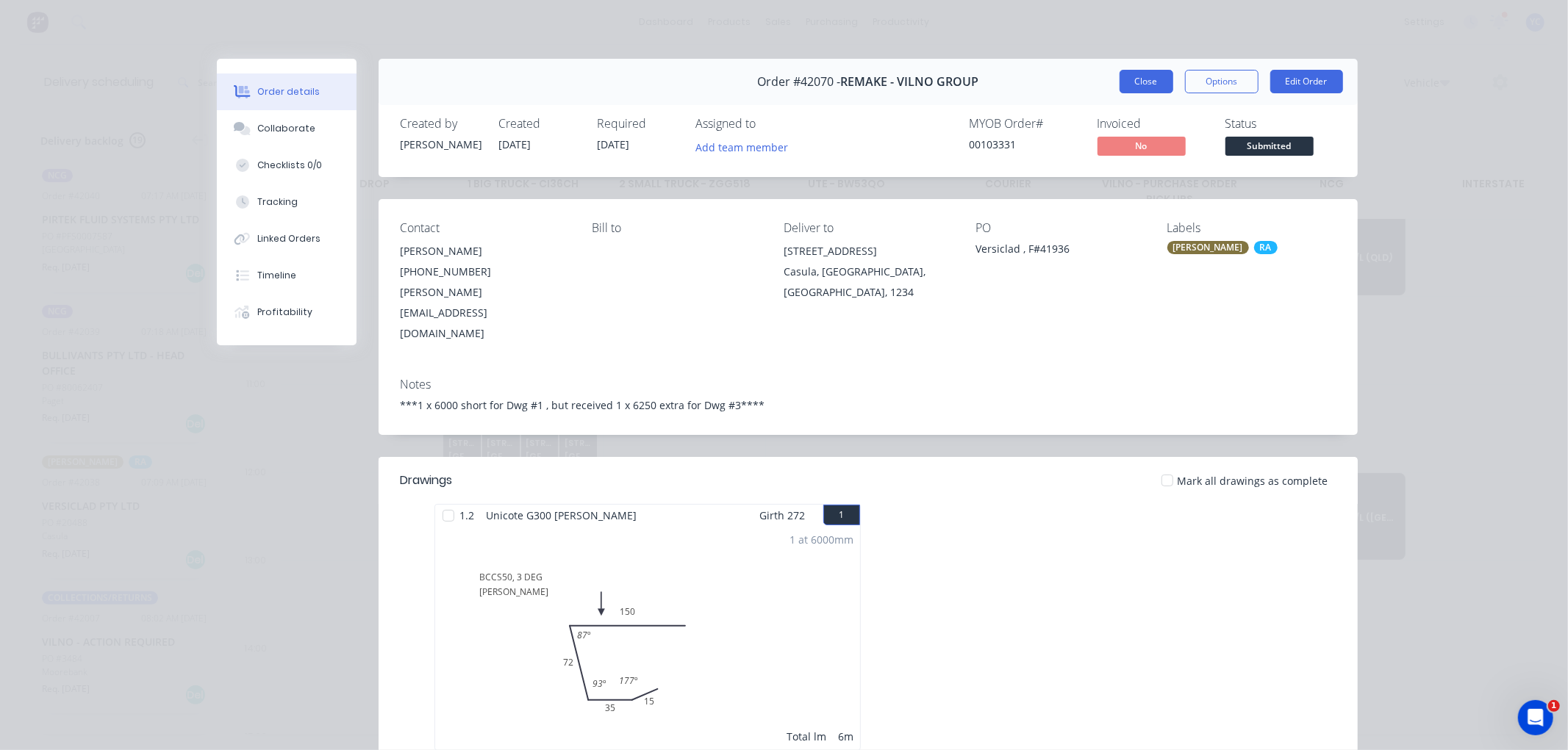
click at [1147, 82] on button "Close" at bounding box center [1146, 81] width 54 height 24
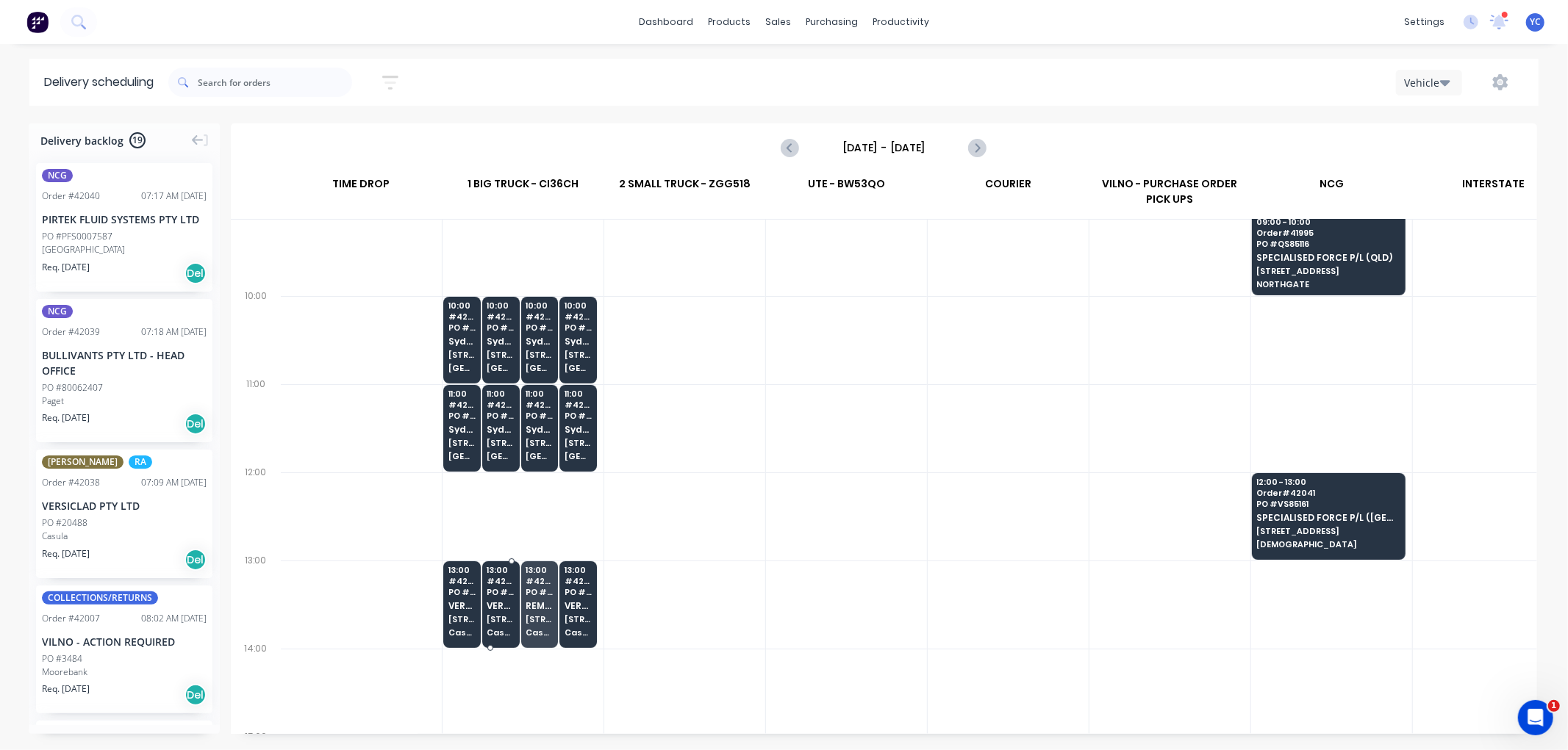
click at [498, 597] on div "13:00 # 42023 PO # 20476 VERSICLAD PTY LTD [STREET_ADDRESS]" at bounding box center [501, 602] width 36 height 82
click at [498, 597] on body "dashboard products sales purchasing productivity dashboard products Product Cat…" at bounding box center [784, 375] width 1568 height 750
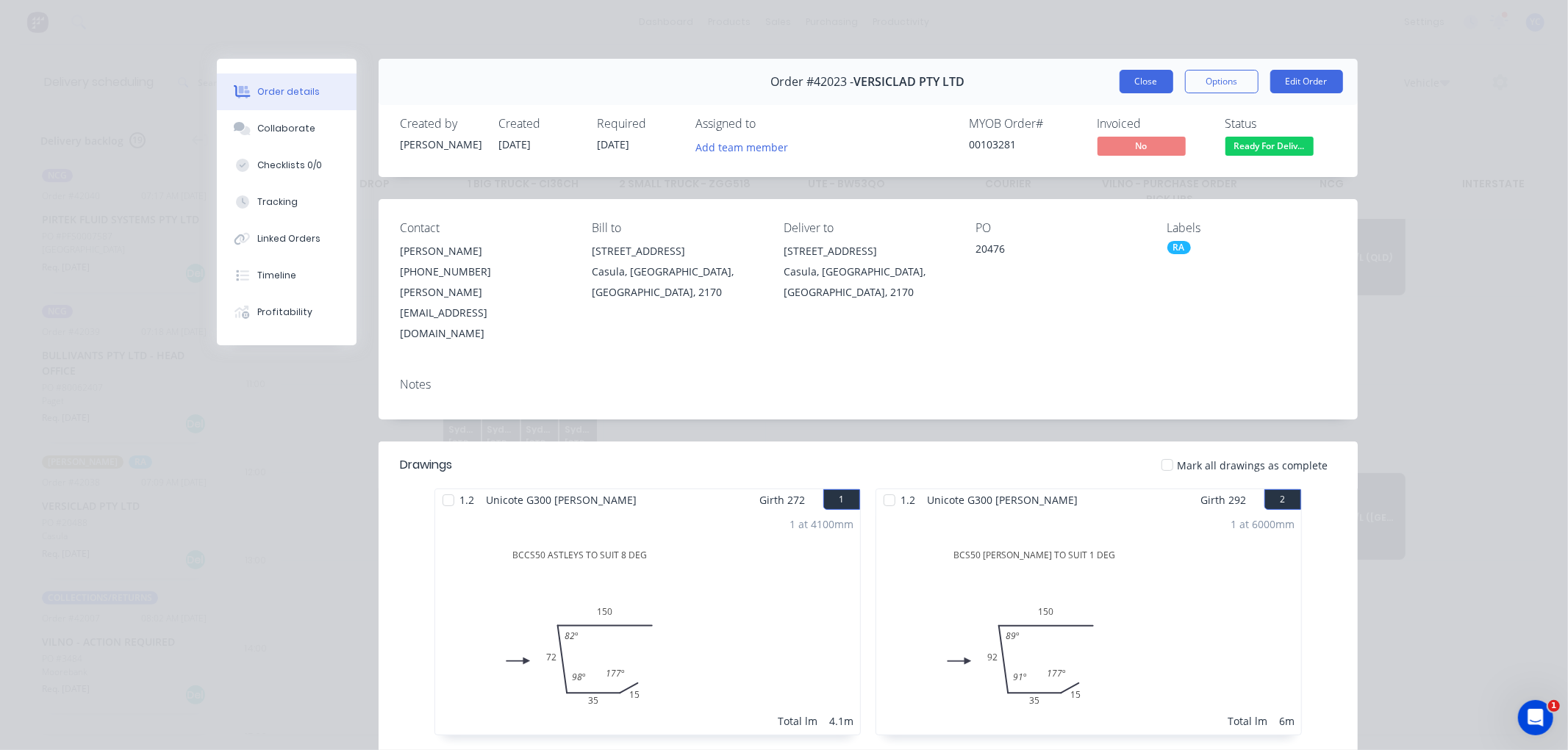
click at [1140, 81] on button "Close" at bounding box center [1146, 81] width 54 height 24
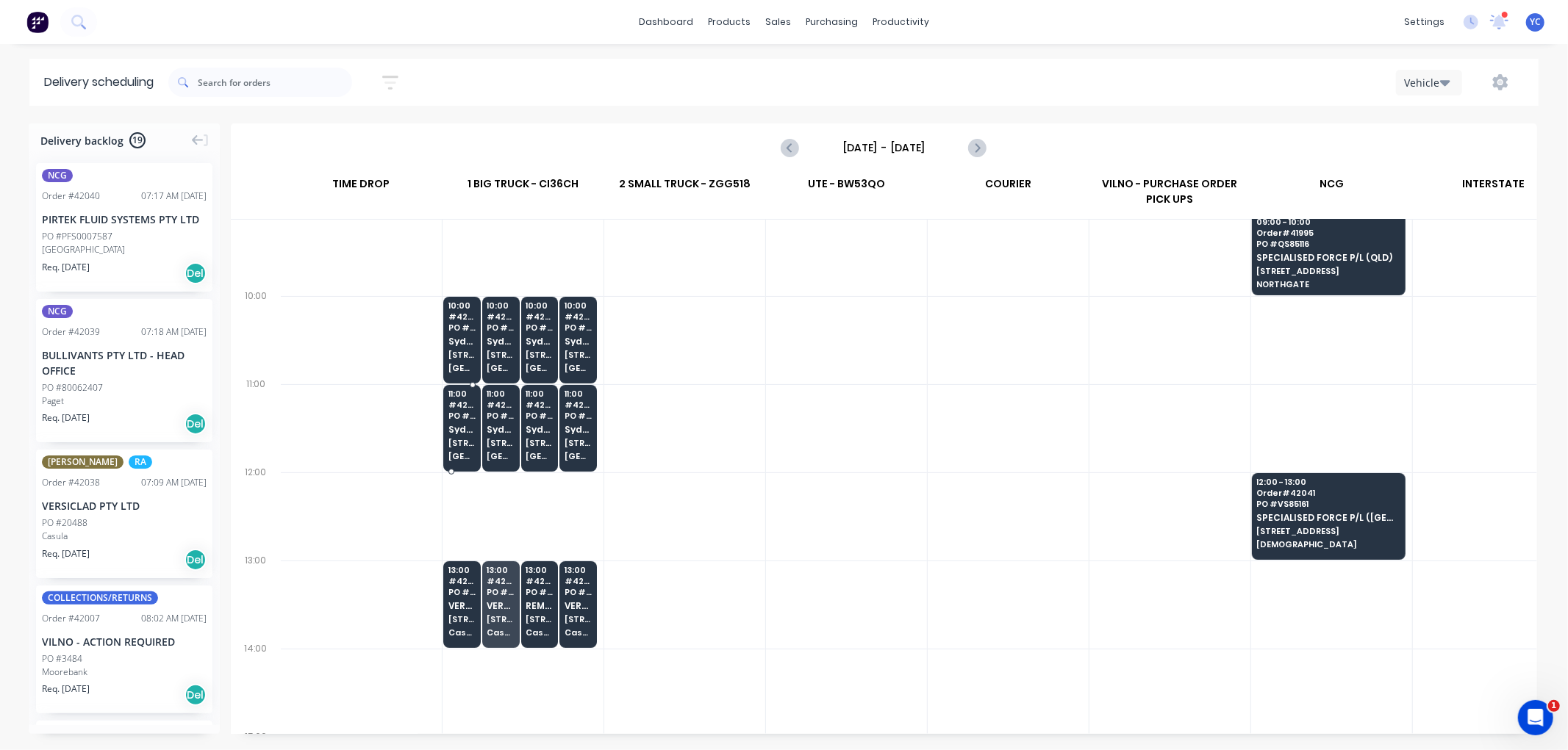
click at [454, 445] on span "[STREET_ADDRESS][PERSON_NAME]" at bounding box center [462, 442] width 27 height 9
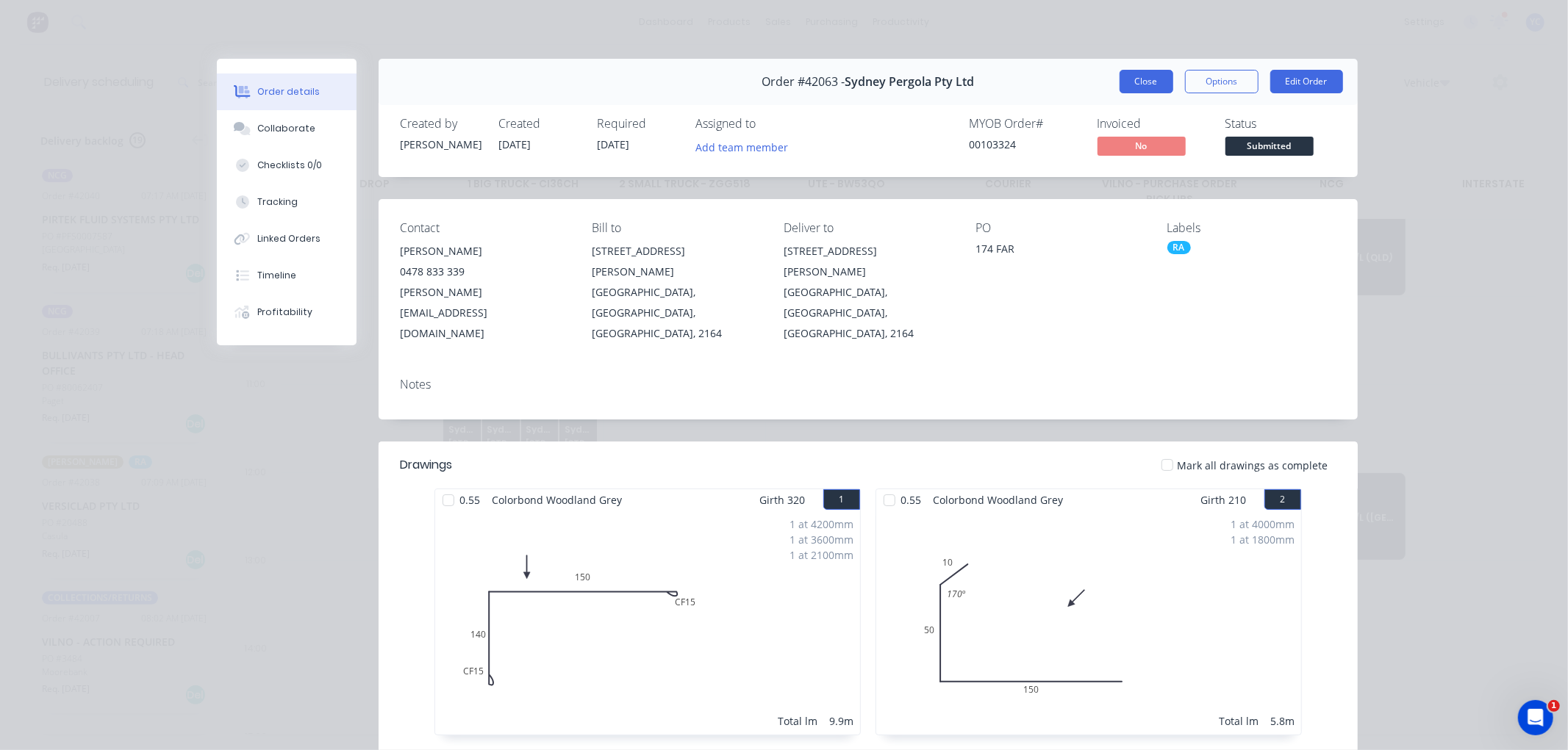
click at [1137, 84] on button "Close" at bounding box center [1146, 81] width 54 height 24
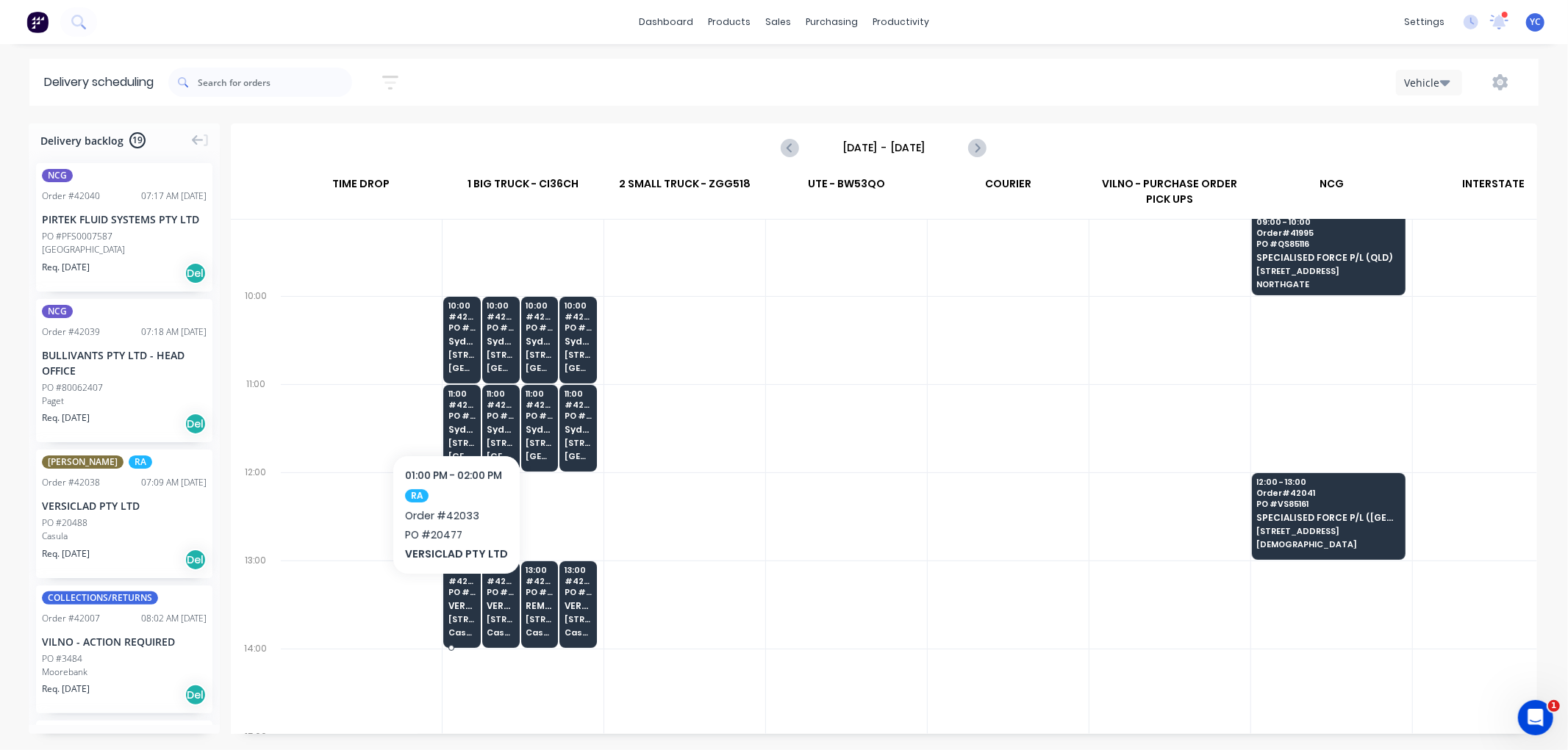
click at [453, 596] on span "PO # 20477" at bounding box center [462, 591] width 27 height 9
click at [453, 596] on body "dashboard products sales purchasing productivity dashboard products Product Cat…" at bounding box center [784, 375] width 1568 height 750
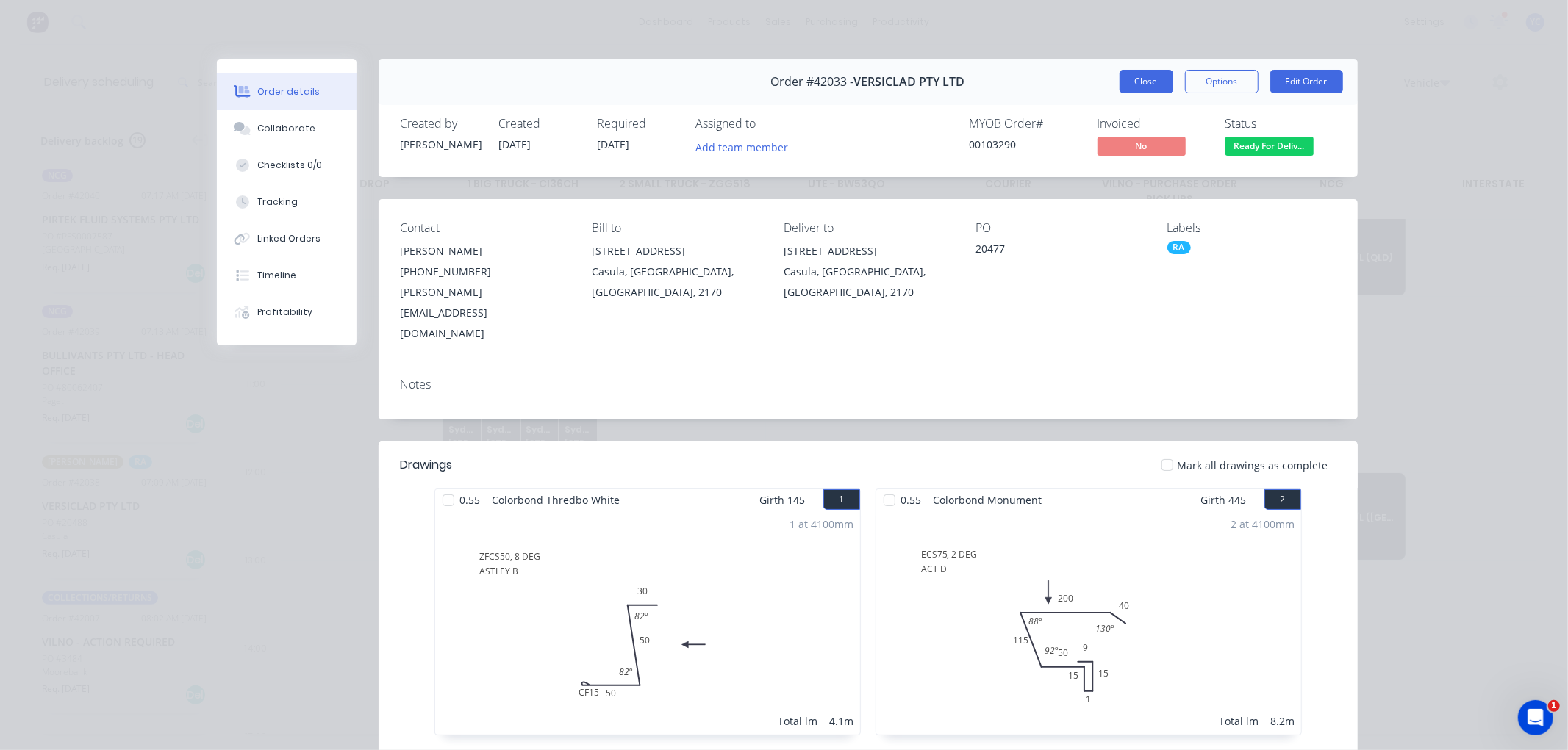
click at [1143, 77] on button "Close" at bounding box center [1146, 81] width 54 height 24
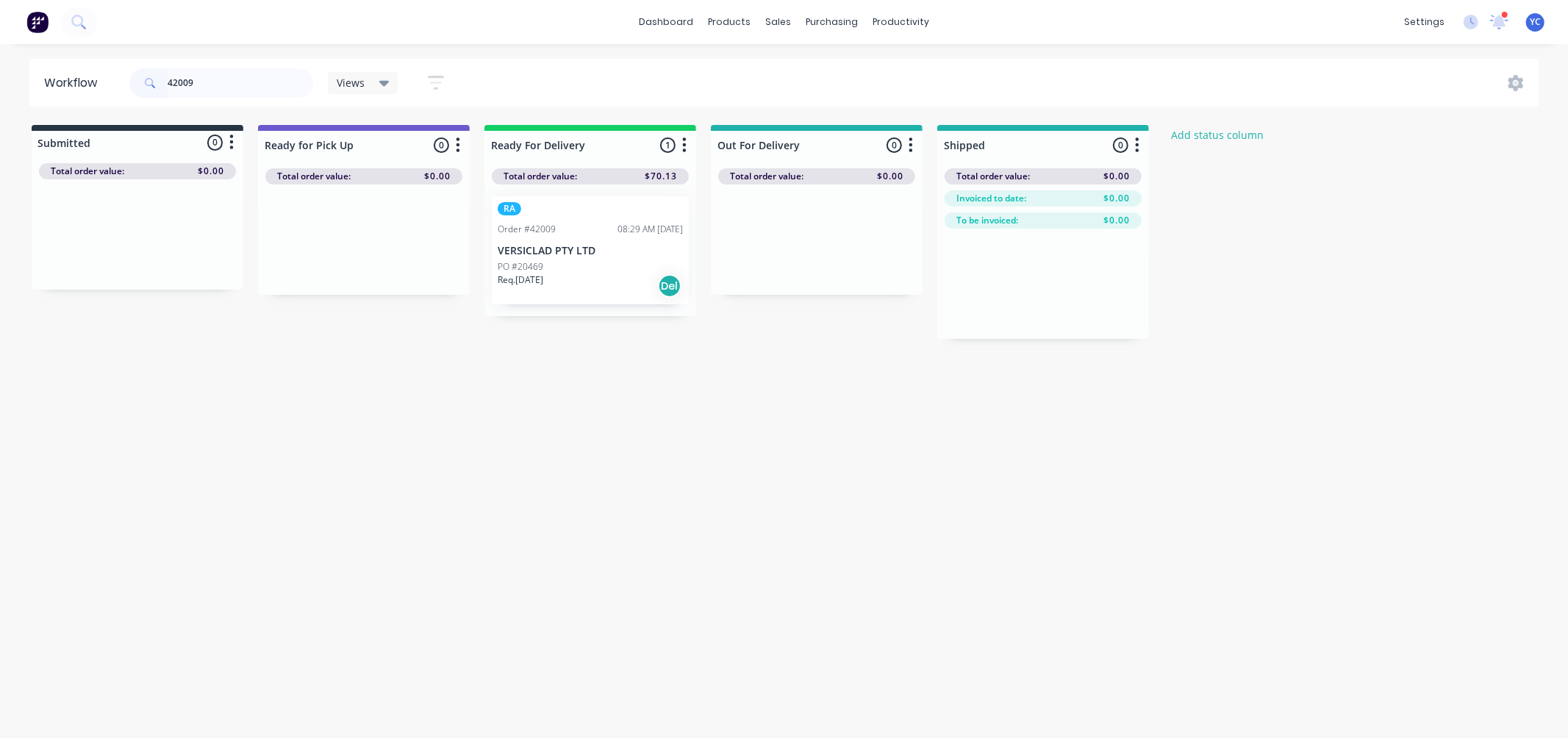
click at [253, 89] on input "42009" at bounding box center [240, 83] width 145 height 29
click at [251, 70] on input "42028" at bounding box center [240, 83] width 145 height 29
click at [373, 402] on div "Workflow 42028 Views Save new view None (Default) edit AL edit ALL edit BB & TH…" at bounding box center [784, 383] width 1568 height 650
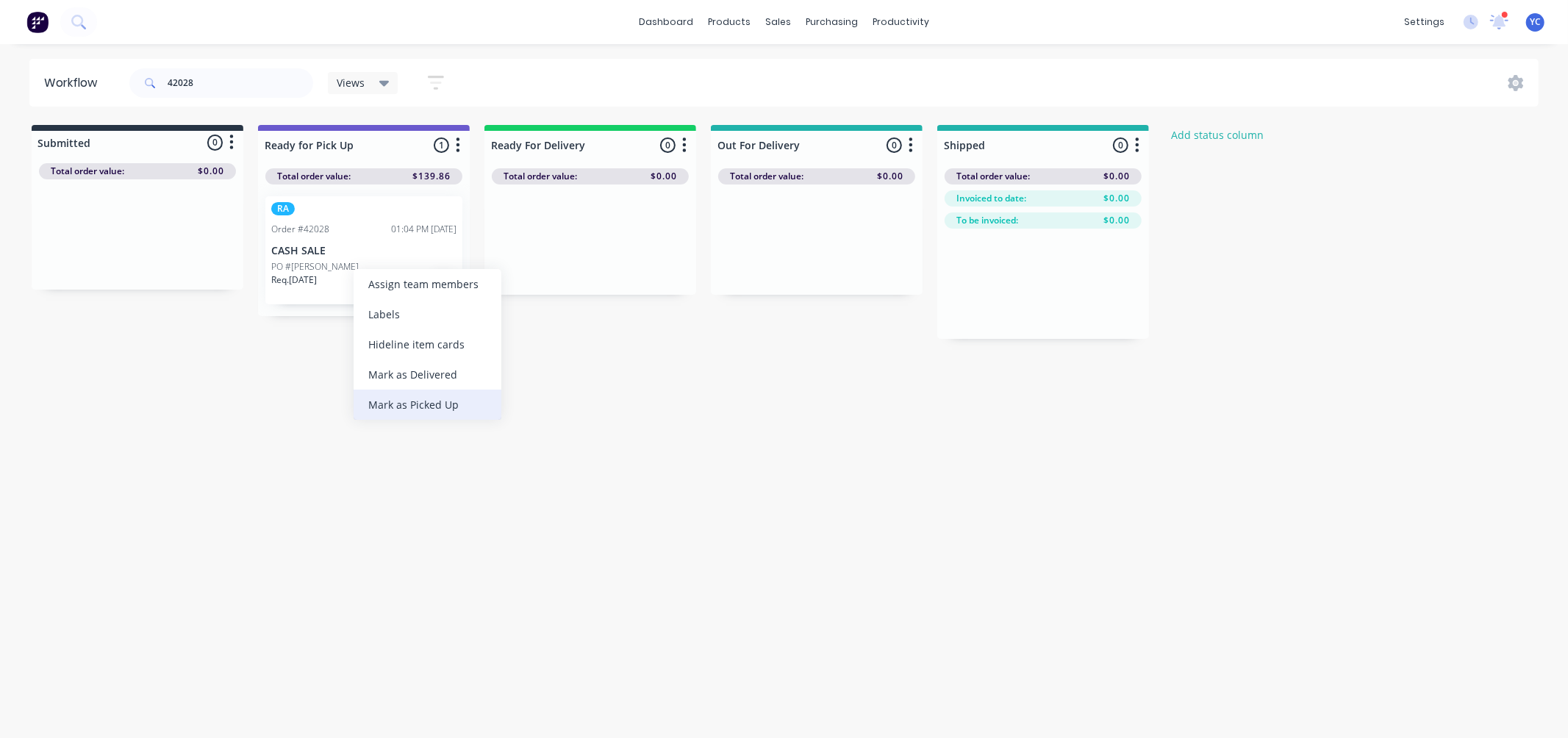
click at [410, 397] on div "Mark as Picked Up" at bounding box center [427, 405] width 148 height 30
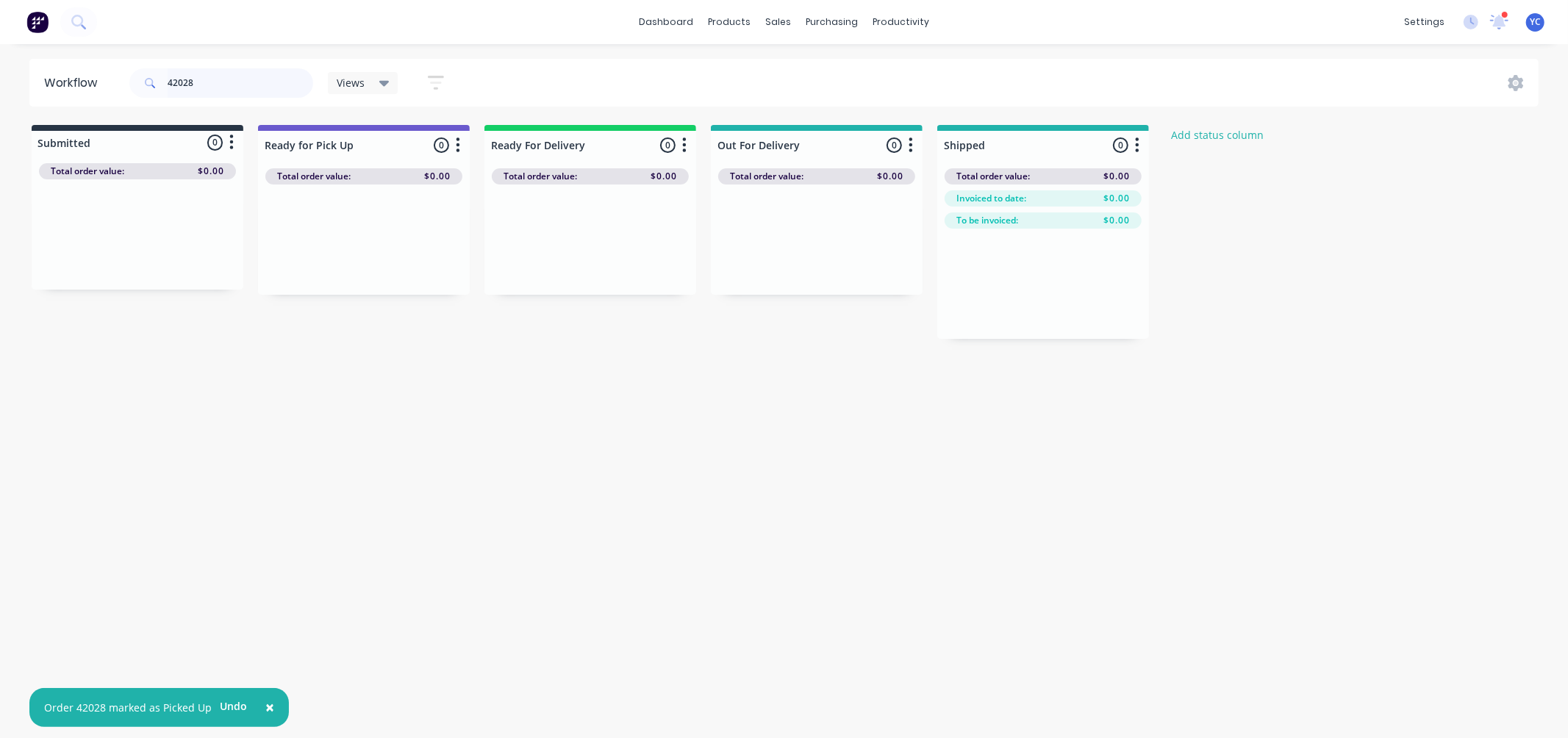
click at [226, 90] on input "42028" at bounding box center [240, 83] width 145 height 29
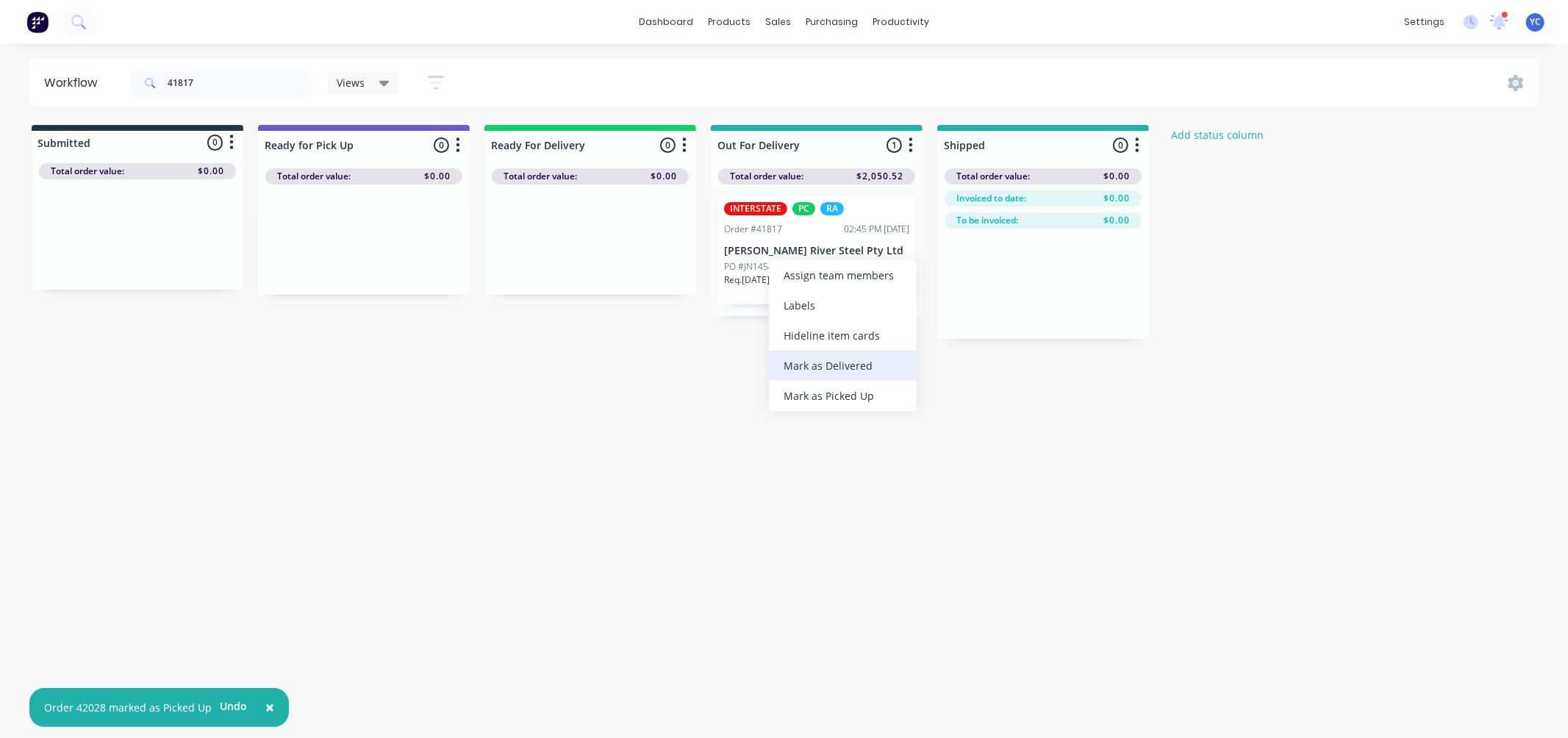
click at [834, 371] on div "Mark as Delivered" at bounding box center [842, 366] width 148 height 30
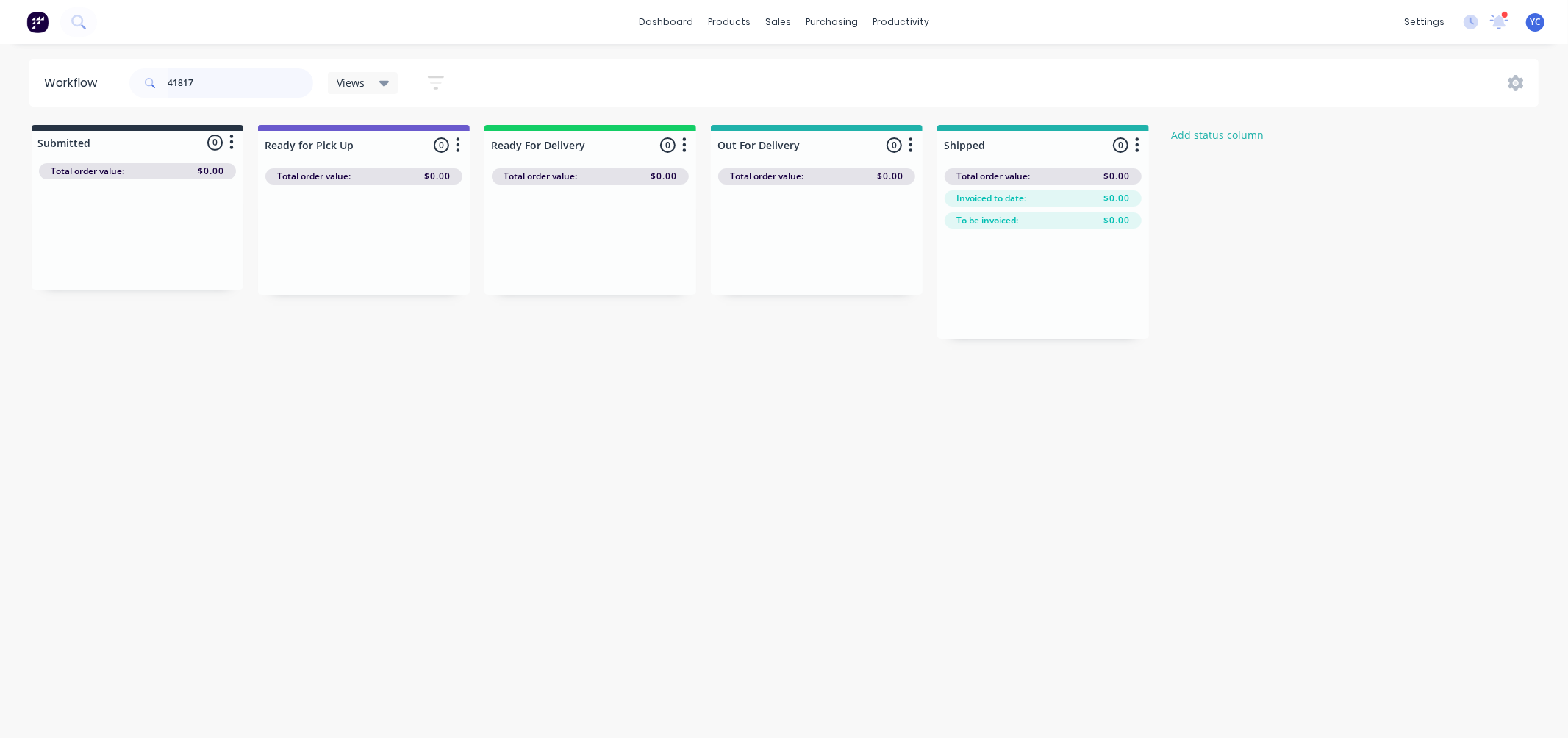
click at [206, 73] on input "41817" at bounding box center [240, 83] width 145 height 29
click at [244, 76] on input "41993" at bounding box center [240, 83] width 145 height 29
drag, startPoint x: 564, startPoint y: 277, endPoint x: 802, endPoint y: 294, distance: 238.6
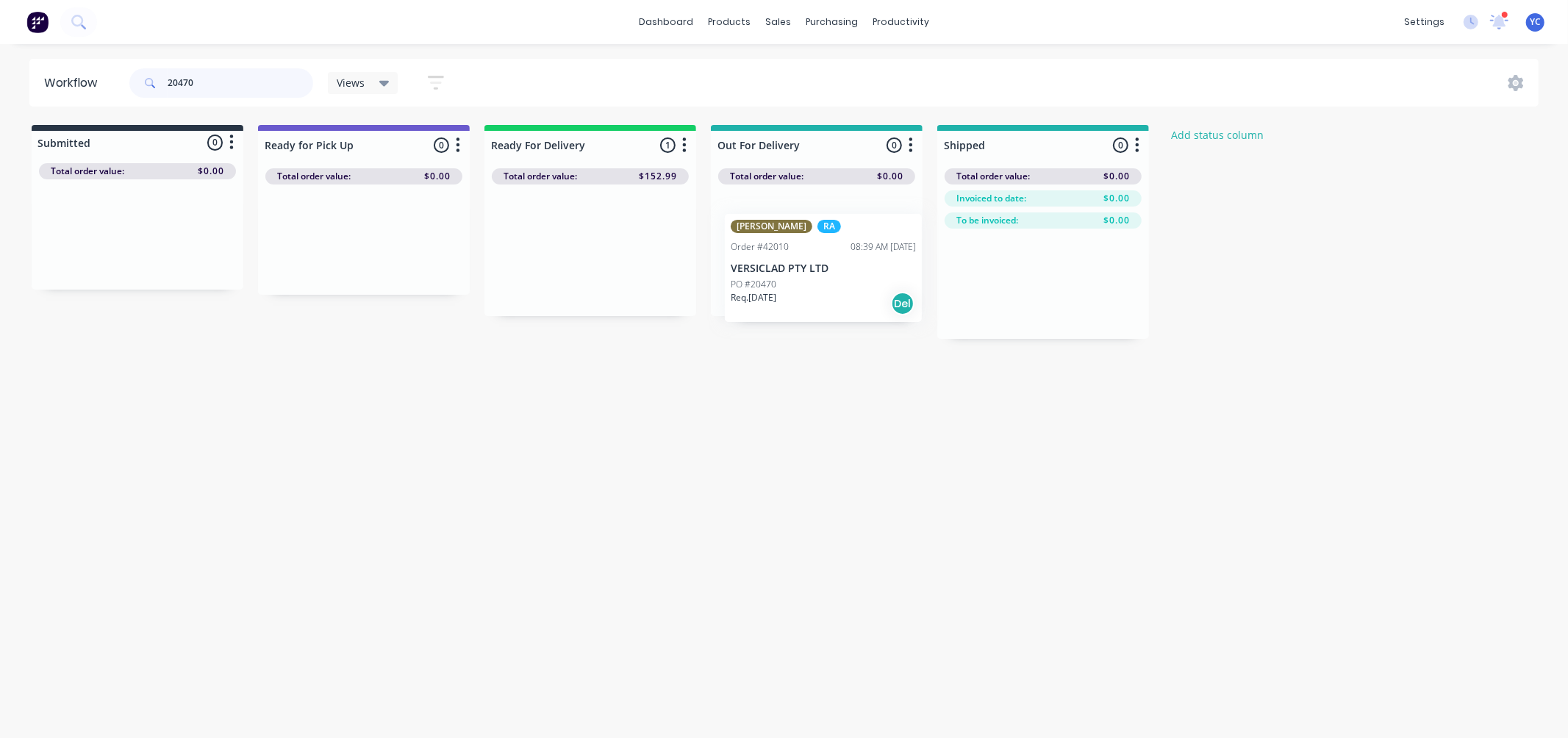
click at [803, 294] on div "Submitted 0 Status colour #273444 hex #273444 Save Cancel Summaries Total order…" at bounding box center [788, 232] width 1599 height 214
click at [269, 77] on input "20470" at bounding box center [240, 83] width 145 height 29
drag, startPoint x: 555, startPoint y: 273, endPoint x: 770, endPoint y: 287, distance: 215.5
click at [766, 287] on div "Submitted 0 Status colour #273444 hex #273444 Save Cancel Summaries Total order…" at bounding box center [788, 232] width 1599 height 214
click at [263, 81] on input "20469" at bounding box center [240, 83] width 145 height 29
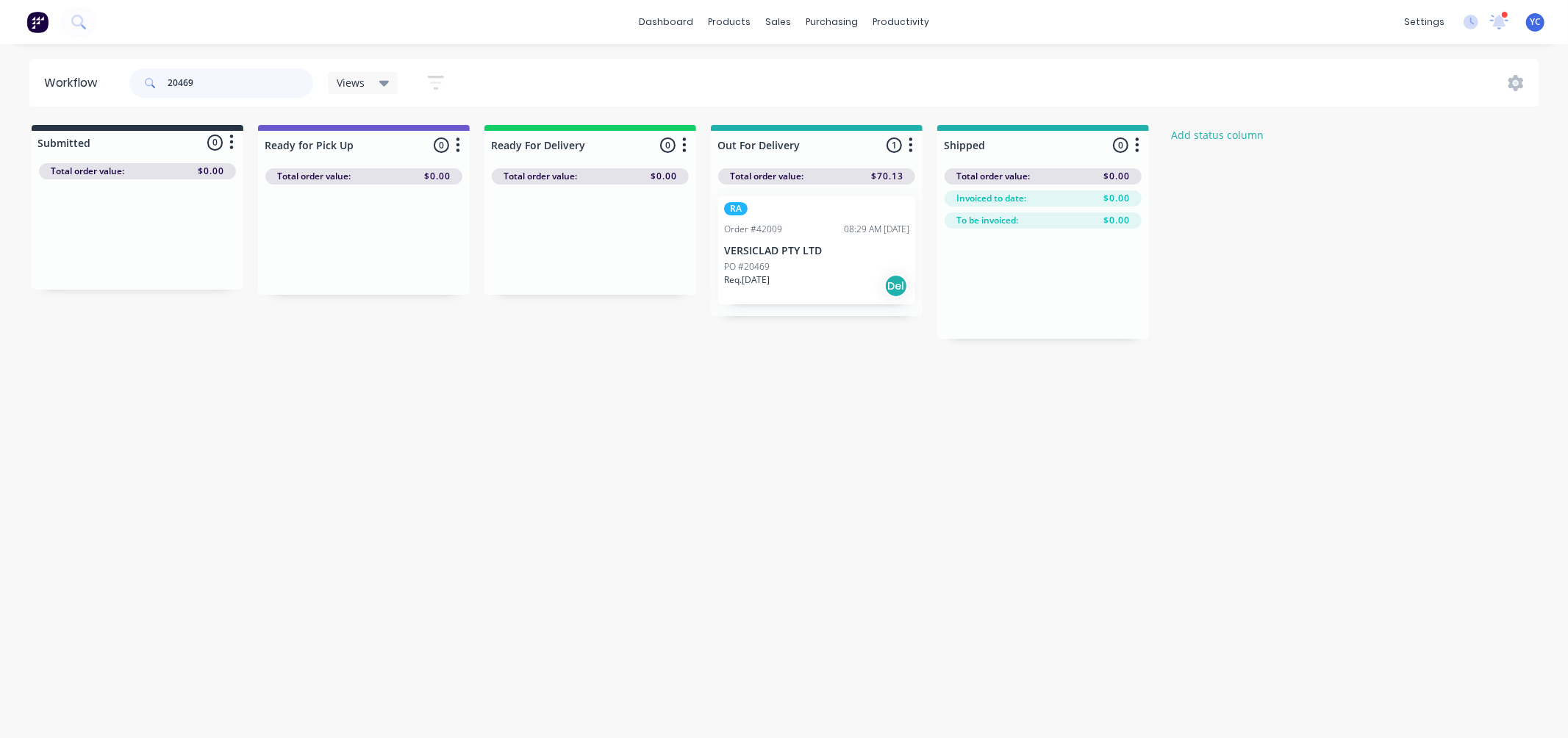
click at [263, 81] on input "20469" at bounding box center [240, 83] width 145 height 29
drag, startPoint x: 575, startPoint y: 265, endPoint x: 810, endPoint y: 274, distance: 235.2
click at [810, 274] on div "Submitted 0 Status colour #273444 hex #273444 Save Cancel Summaries Total order…" at bounding box center [788, 232] width 1599 height 214
click at [287, 87] on input "42032" at bounding box center [240, 83] width 145 height 29
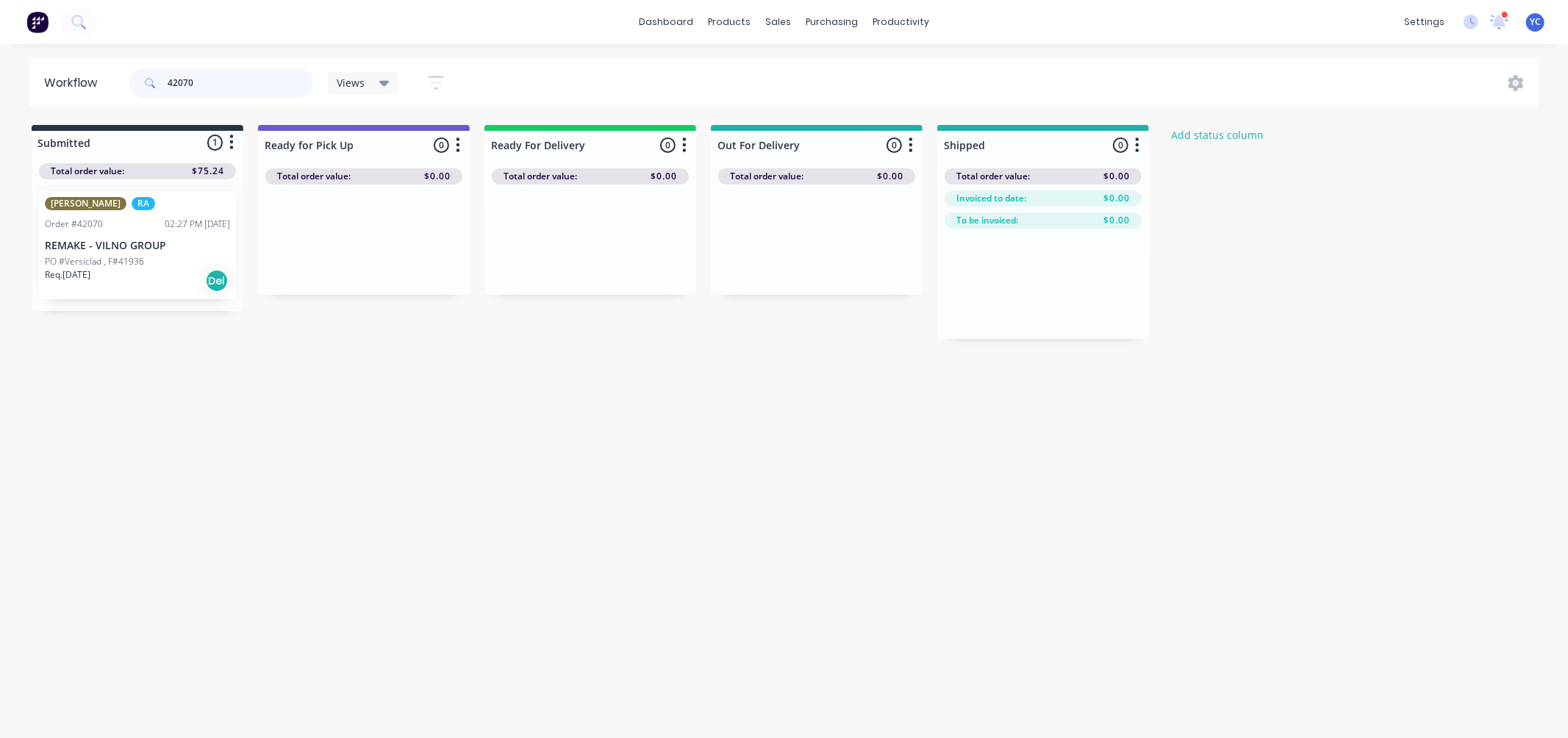
click at [227, 87] on input "42070" at bounding box center [240, 83] width 145 height 29
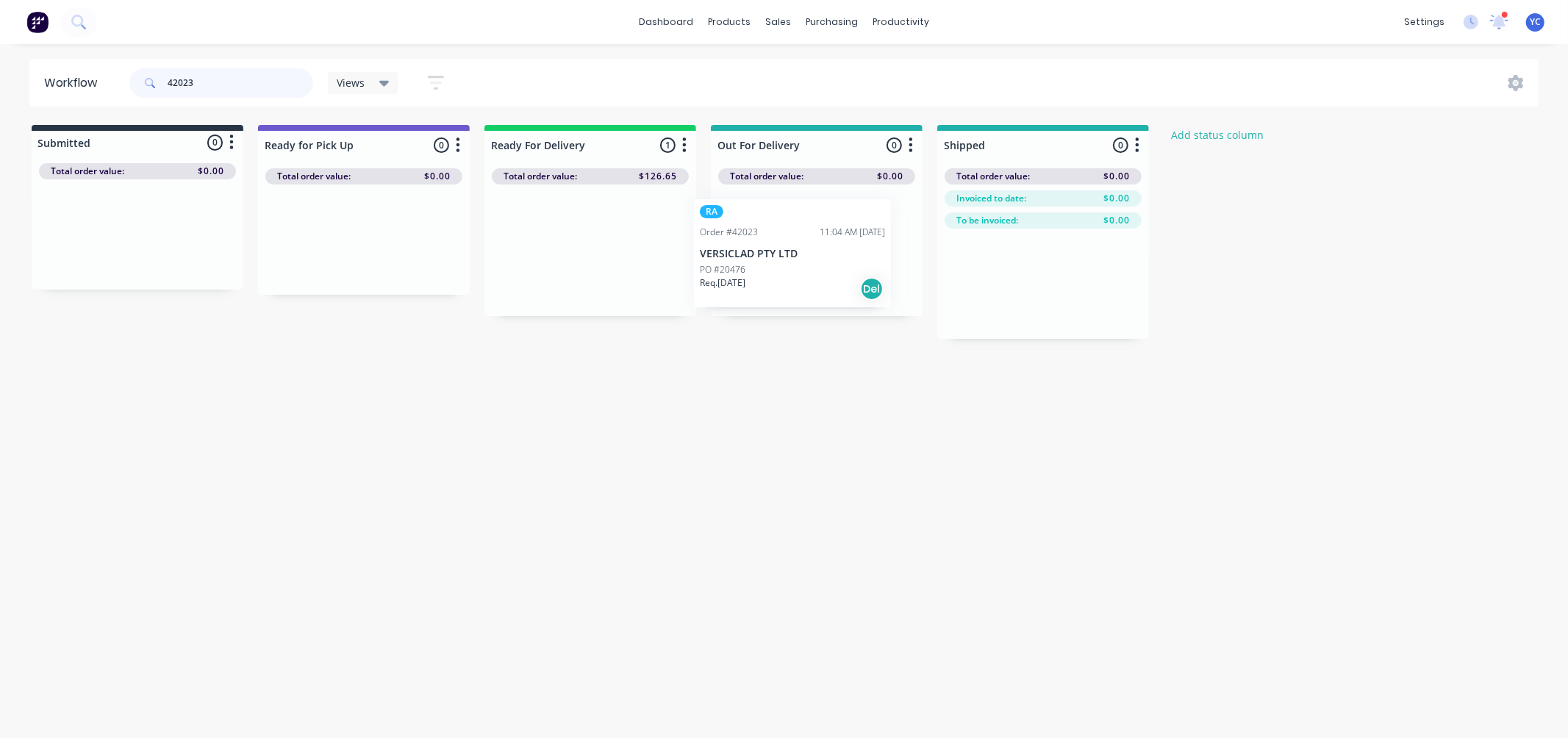
drag, startPoint x: 558, startPoint y: 254, endPoint x: 766, endPoint y: 258, distance: 208.0
click at [766, 258] on div "Submitted 0 Status colour #273444 hex #273444 Save Cancel Summaries Total order…" at bounding box center [788, 232] width 1599 height 214
click at [261, 88] on input "42023" at bounding box center [240, 83] width 145 height 29
drag, startPoint x: 566, startPoint y: 268, endPoint x: 768, endPoint y: 269, distance: 202.0
click at [768, 269] on div "Submitted 0 Status colour #273444 hex #273444 Save Cancel Summaries Total order…" at bounding box center [788, 232] width 1599 height 214
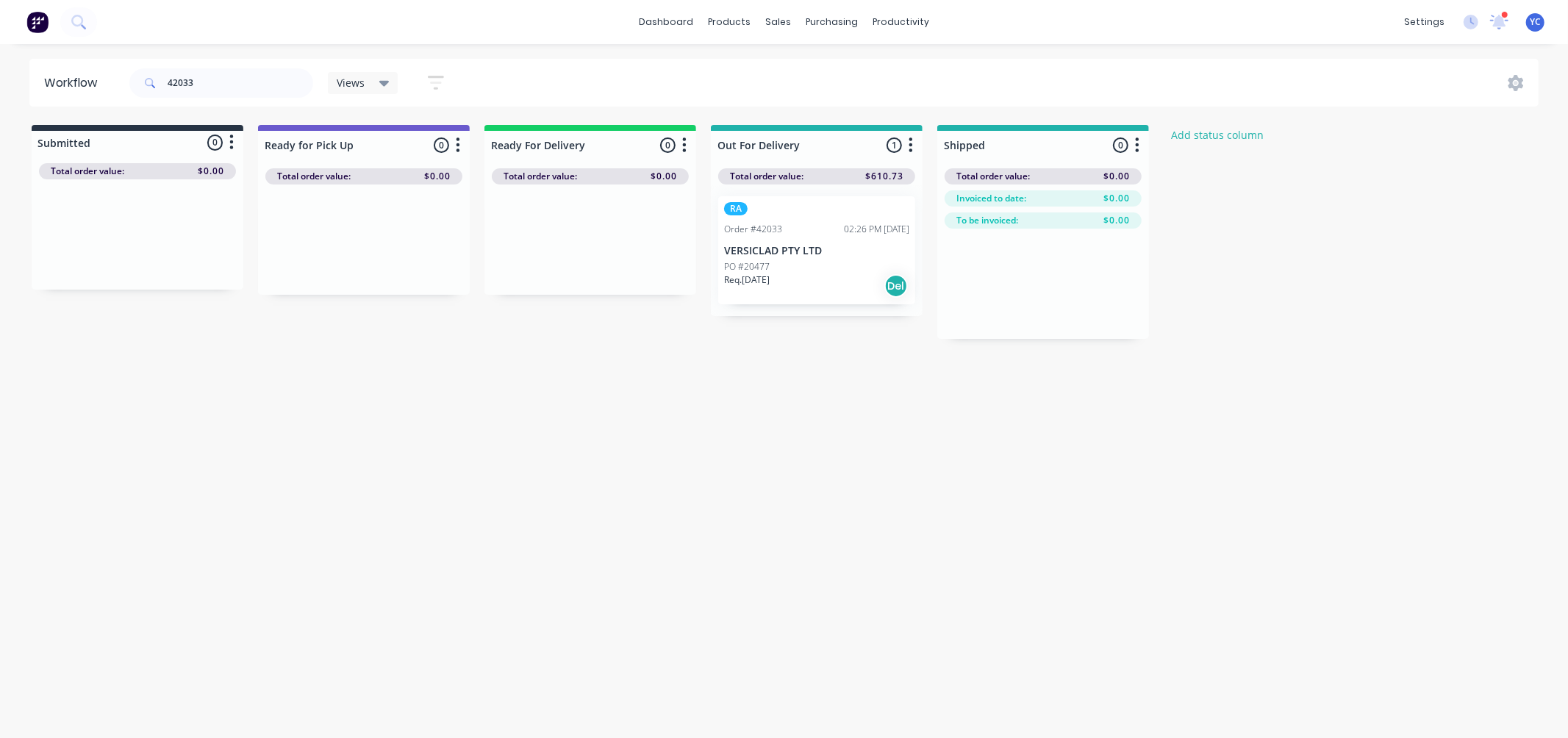
click at [614, 415] on div "Workflow 42033 Views Save new view None (Default) edit AL edit ALL edit BB & TH…" at bounding box center [784, 383] width 1568 height 650
click at [216, 86] on input "42033" at bounding box center [240, 83] width 145 height 29
type input "42026"
drag, startPoint x: 108, startPoint y: 262, endPoint x: 586, endPoint y: 277, distance: 478.2
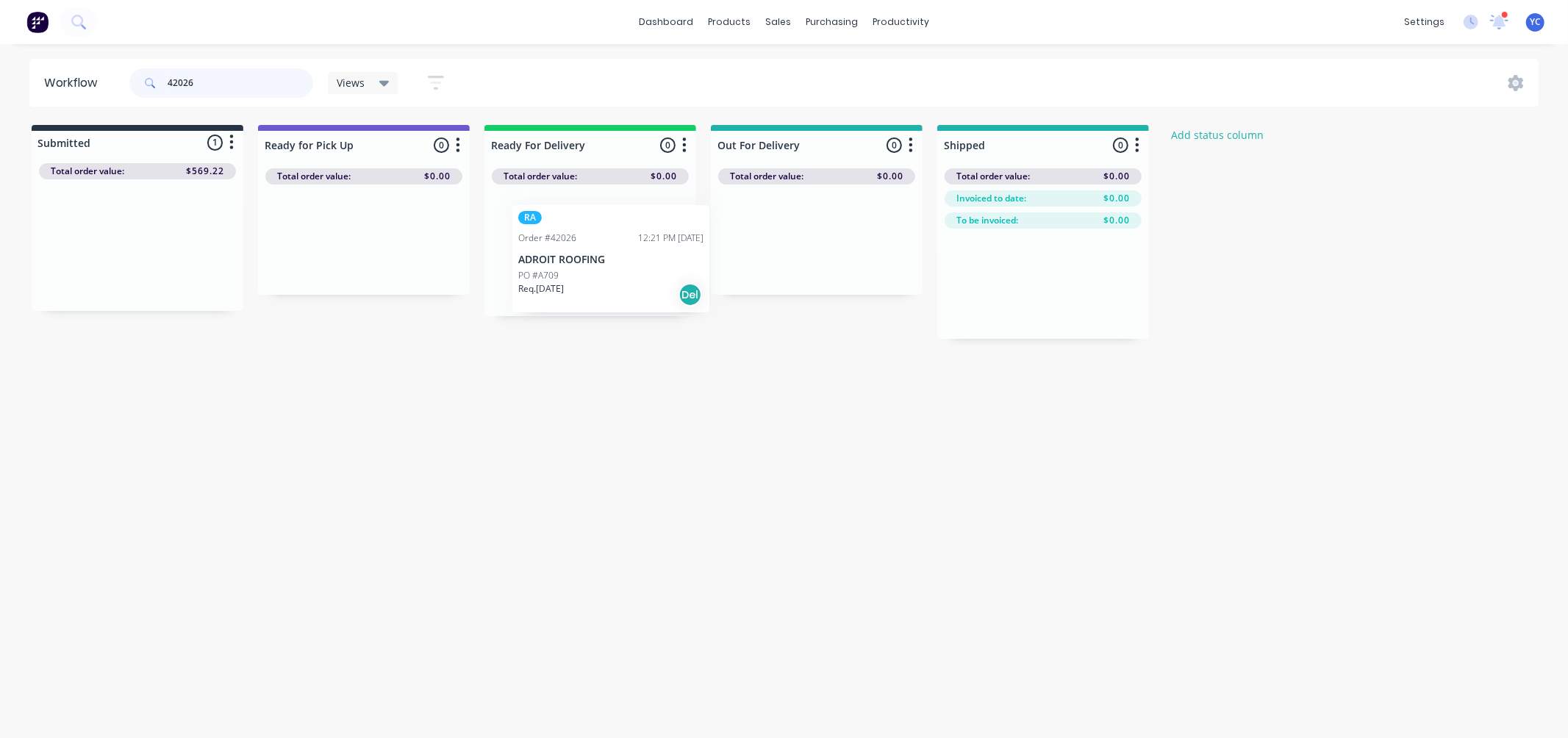
click at [586, 277] on div "Submitted 1 Status colour #273444 hex #273444 Save Cancel Summaries Total order…" at bounding box center [788, 232] width 1599 height 214
drag, startPoint x: 548, startPoint y: 390, endPoint x: 598, endPoint y: 254, distance: 144.9
click at [548, 390] on div "Workflow 42026 Views Save new view None (Default) edit AL edit ALL edit BB & TH…" at bounding box center [784, 383] width 1568 height 650
